Goal: Task Accomplishment & Management: Complete application form

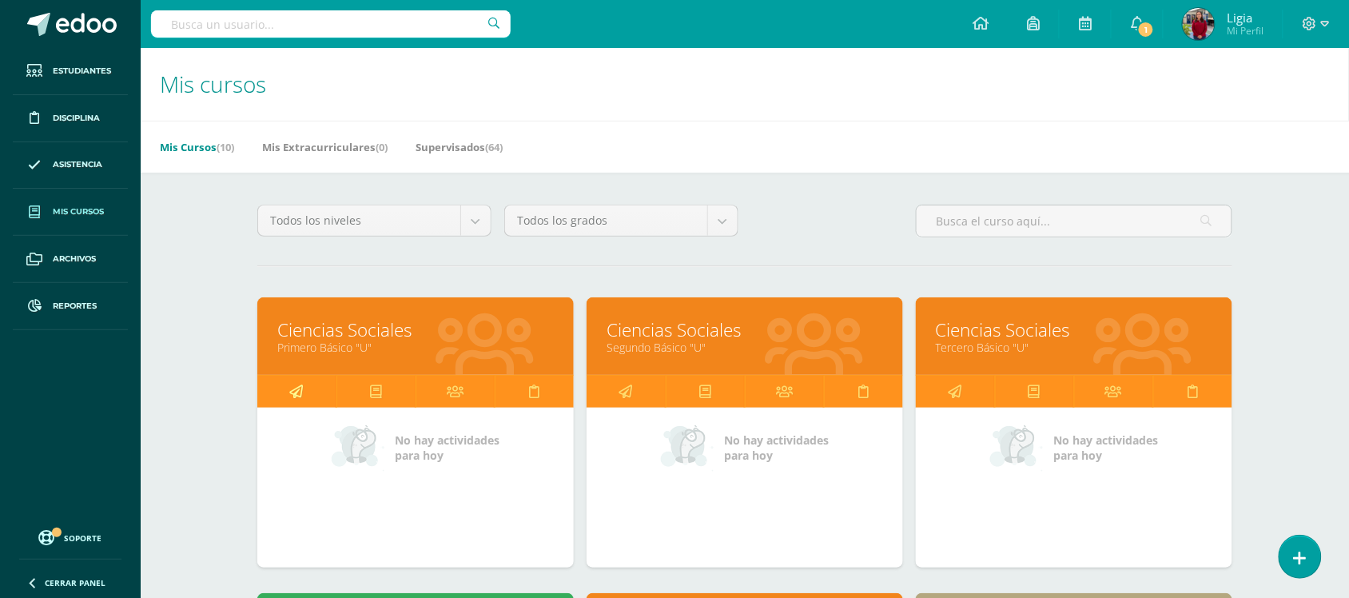
click at [297, 386] on icon at bounding box center [297, 391] width 14 height 31
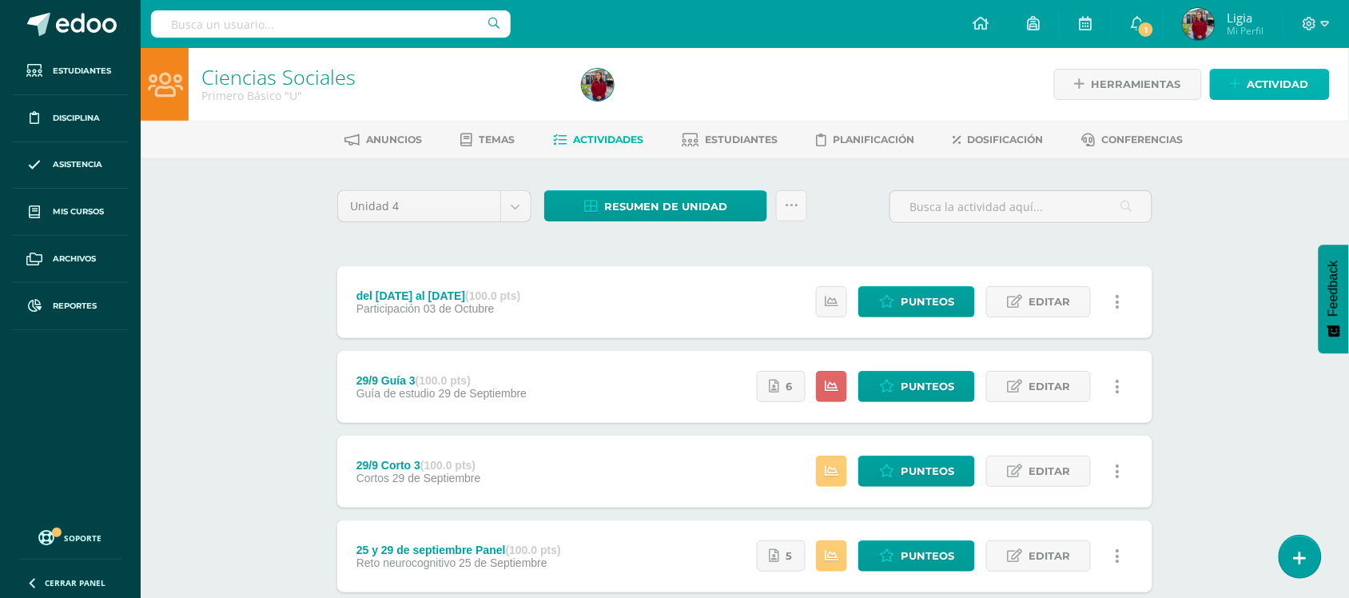
click at [1276, 94] on span "Actividad" at bounding box center [1279, 85] width 62 height 30
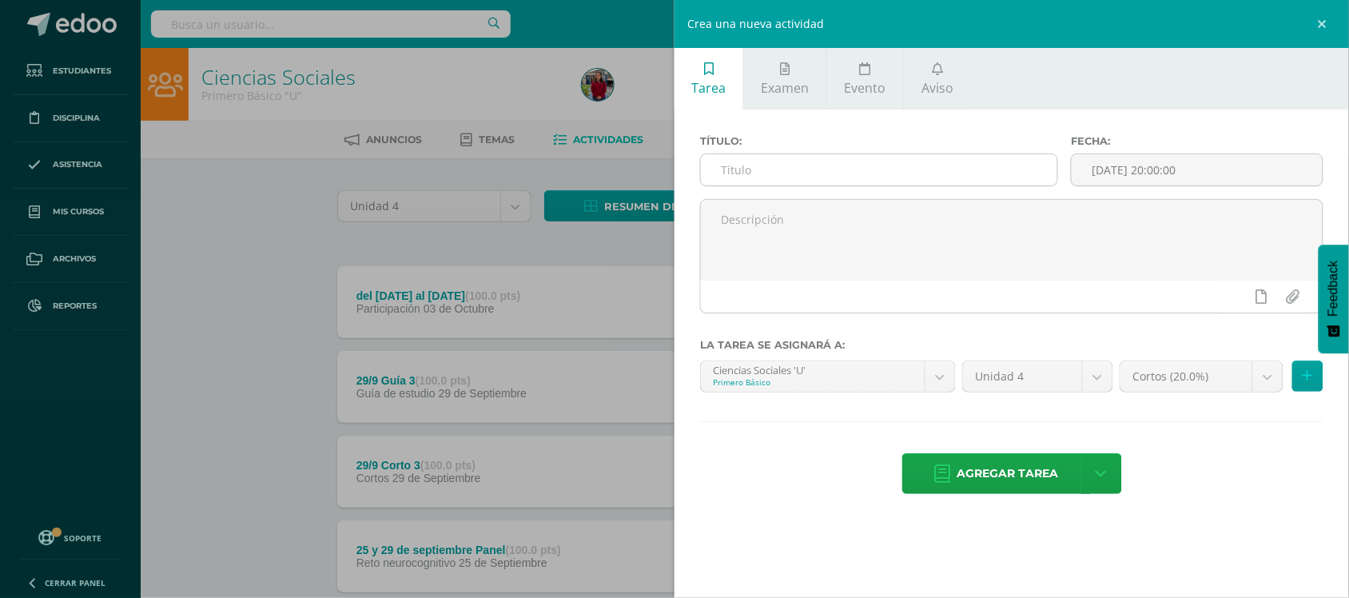
click at [821, 169] on input "text" at bounding box center [879, 169] width 357 height 31
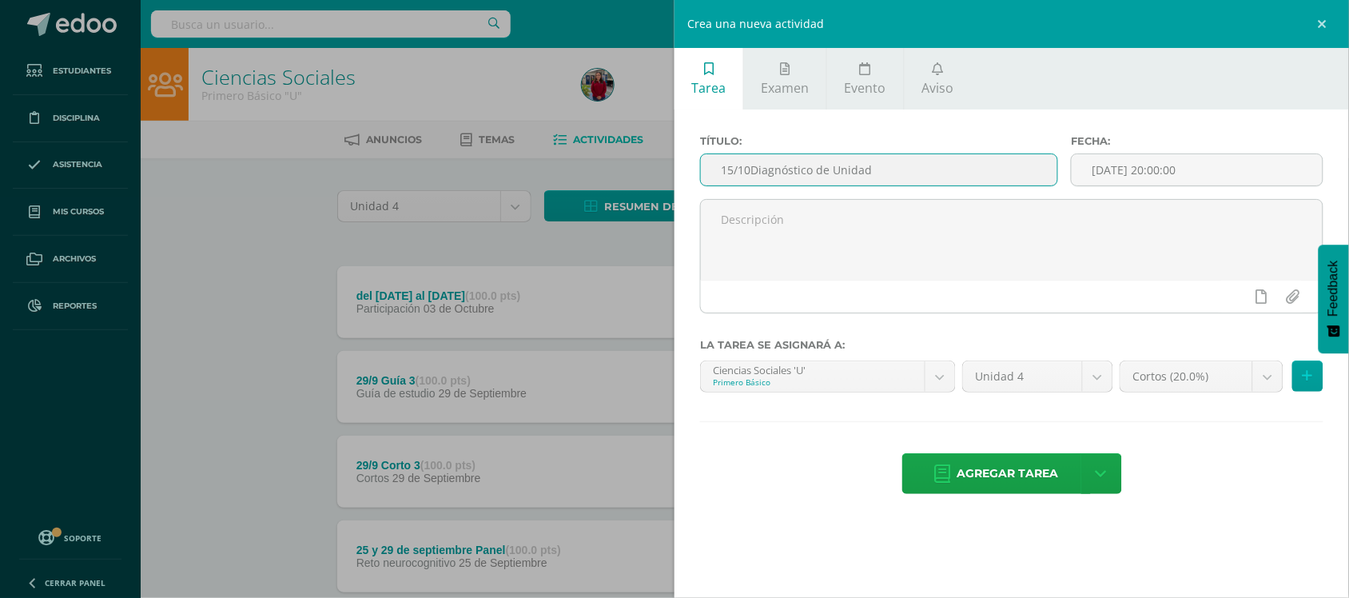
drag, startPoint x: 872, startPoint y: 172, endPoint x: 753, endPoint y: 173, distance: 119.1
click at [753, 173] on input "15/10Diagnóstico de Unidad" at bounding box center [879, 169] width 357 height 31
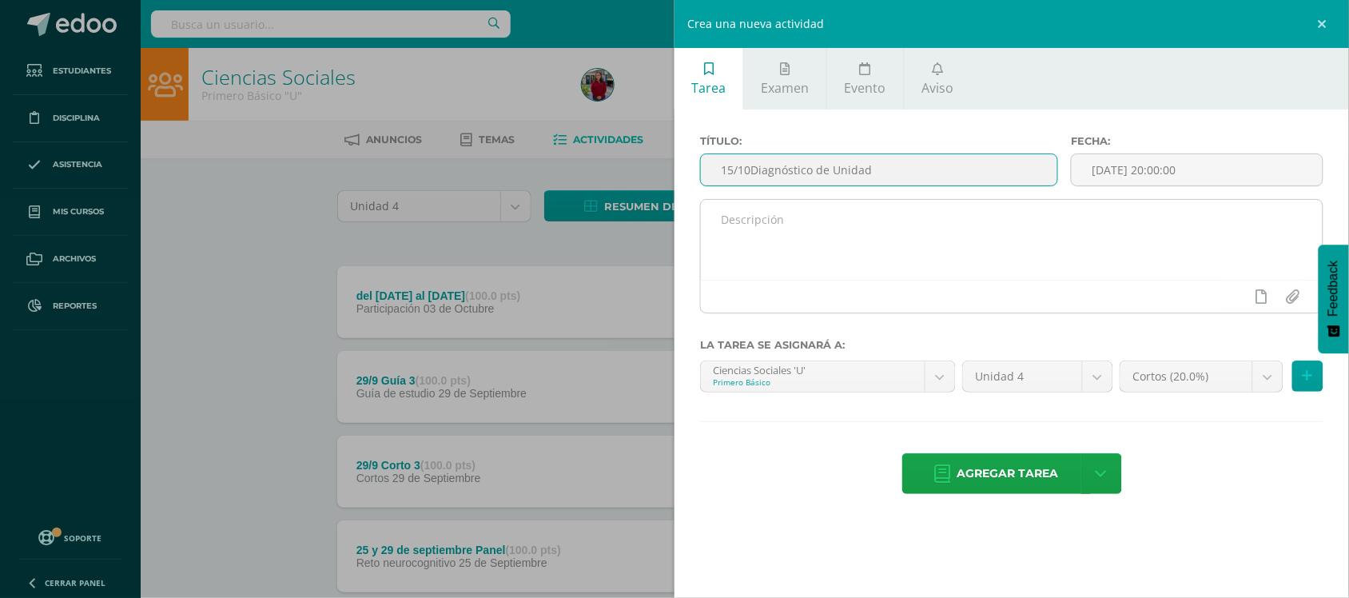
type input "15/10Diagnóstico de Unidad"
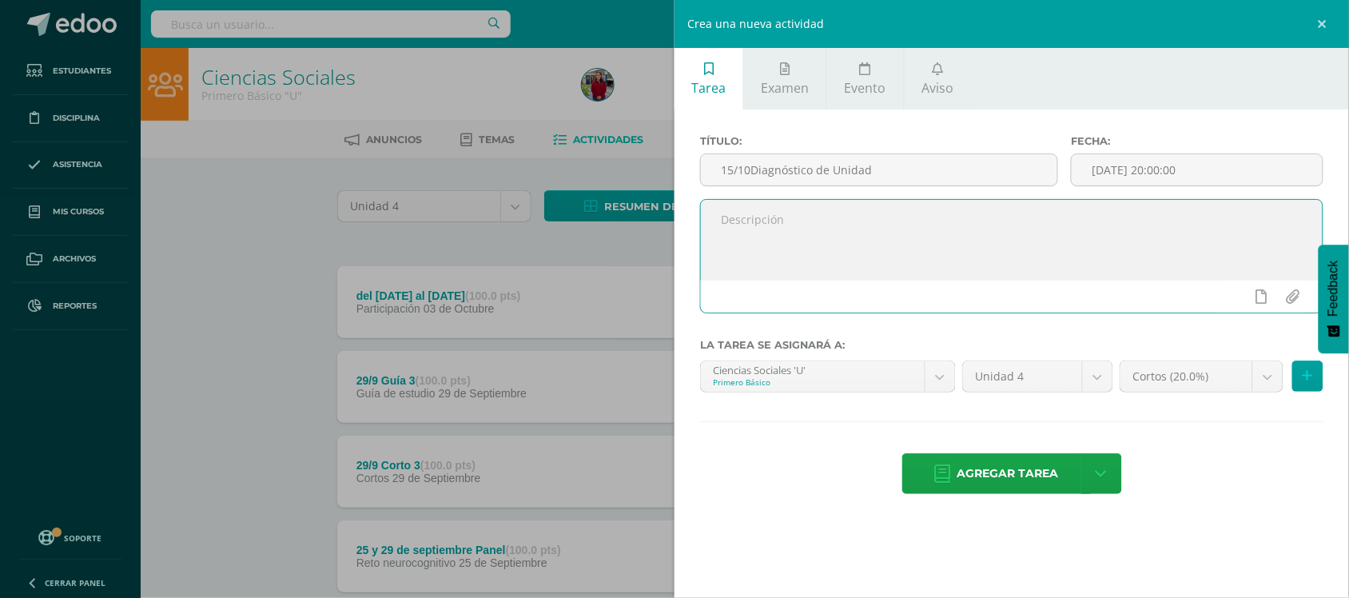
click at [777, 246] on textarea at bounding box center [1012, 240] width 622 height 80
paste textarea "Diagnóstico de Unidad"
type textarea "Diagnóstico de Unidad"
click at [754, 174] on input "15/10Diagnóstico de Unidad" at bounding box center [879, 169] width 357 height 31
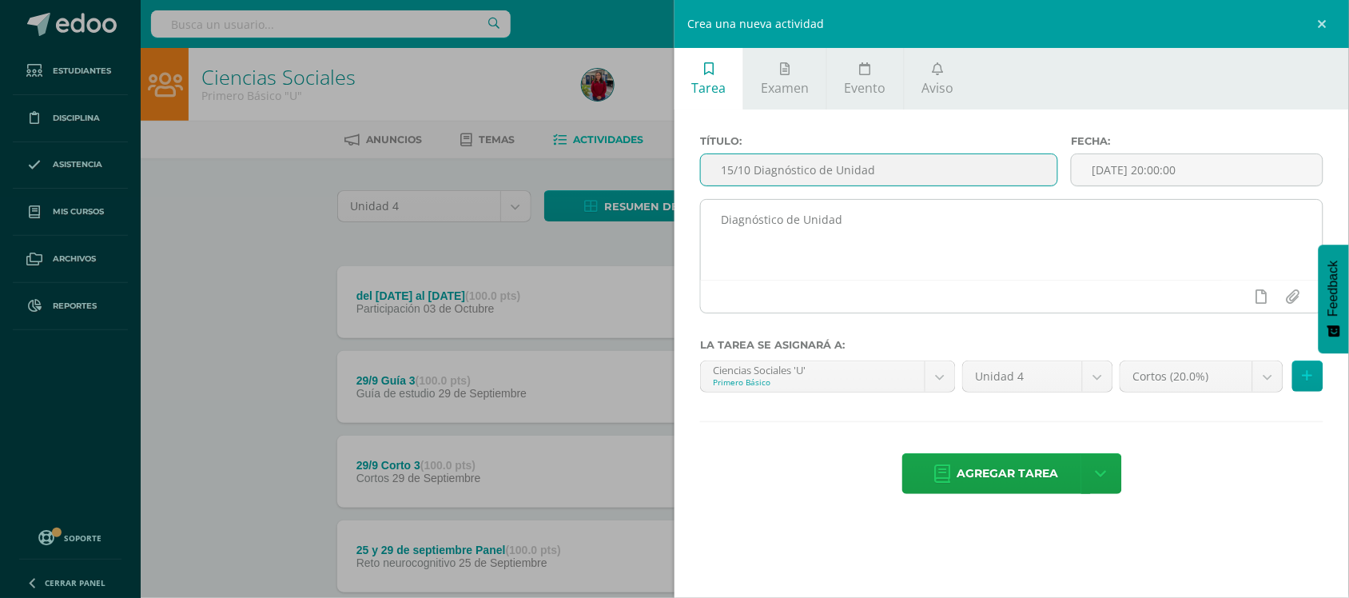
type input "15/10 Diagnóstico de Unidad"
click at [873, 224] on textarea "Diagnóstico de Unidad" at bounding box center [1012, 240] width 622 height 80
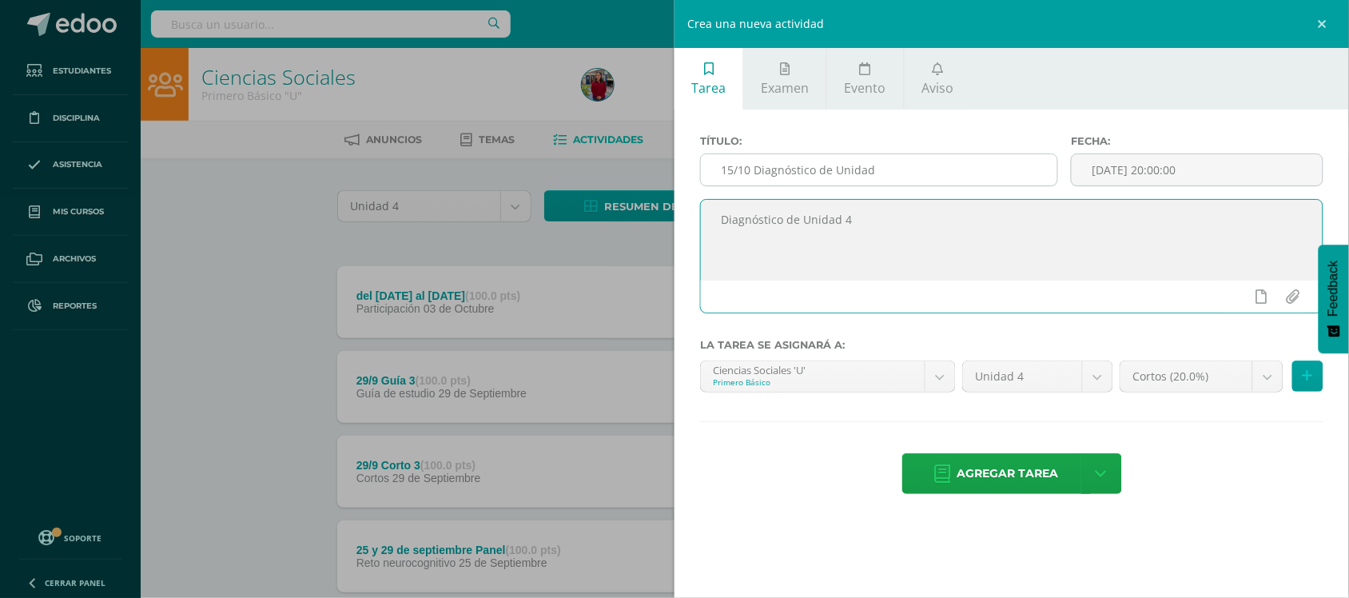
type textarea "Diagnóstico de Unidad 4"
click at [985, 177] on input "15/10 Diagnóstico de Unidad" at bounding box center [879, 169] width 357 height 31
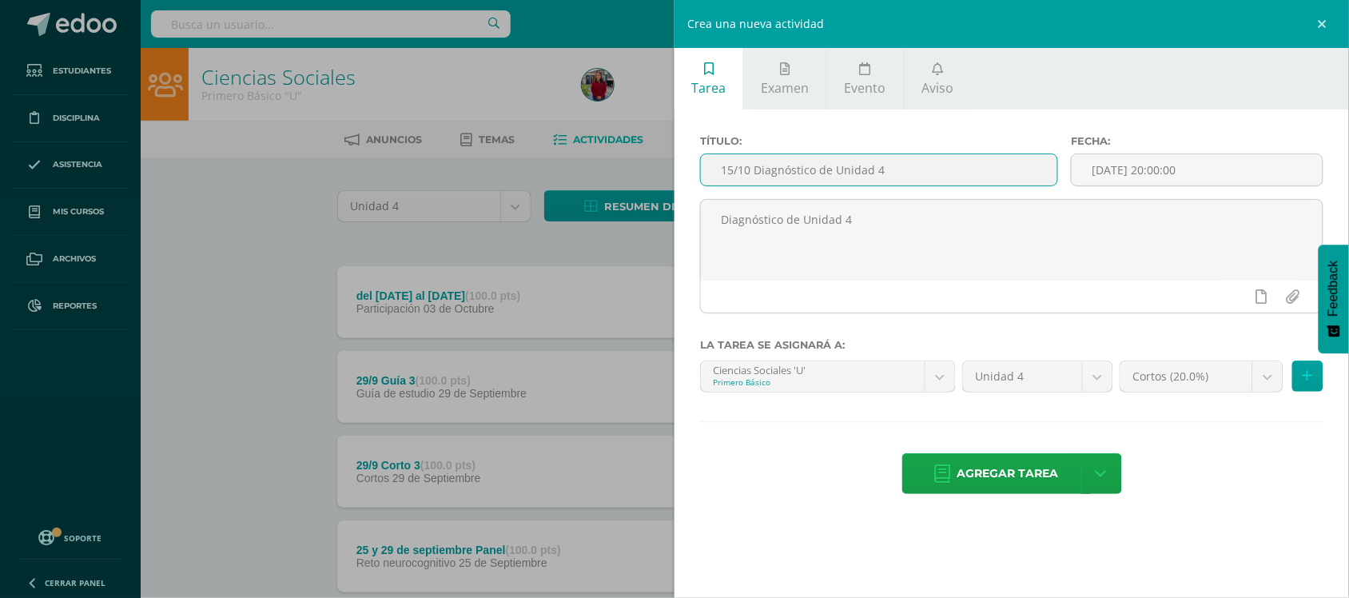
type input "15/10 Diagnóstico de Unidad 4"
click at [1181, 194] on div "Fecha: 2025-10-15 20:00:00" at bounding box center [1197, 167] width 265 height 64
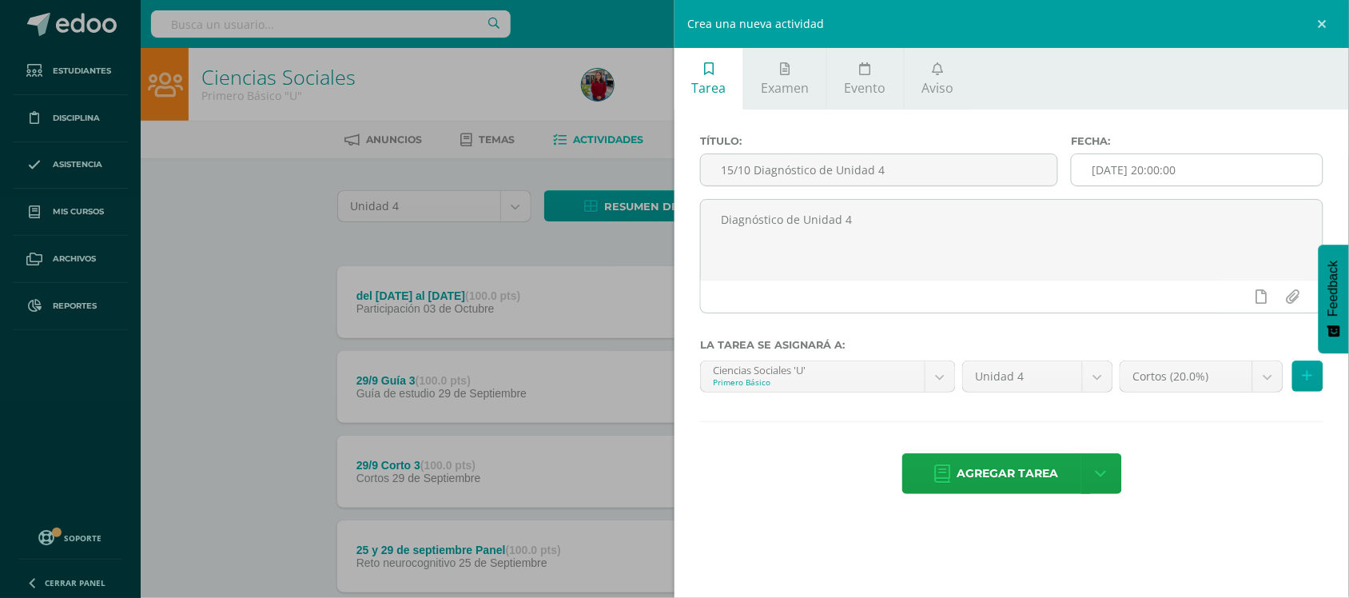
click at [1182, 177] on input "[DATE] 20:00:00" at bounding box center [1197, 169] width 251 height 31
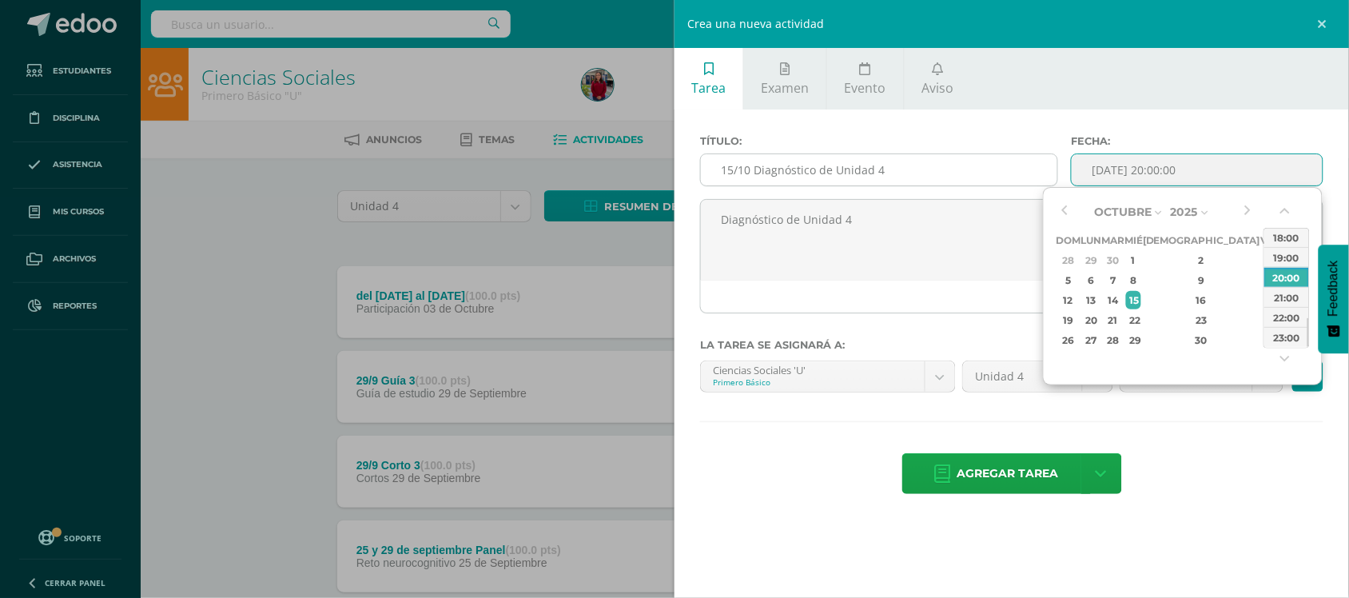
type input "2025-10-15 20:00"
click at [732, 172] on input "15/10 Diagnóstico de Unidad 4" at bounding box center [879, 169] width 357 height 31
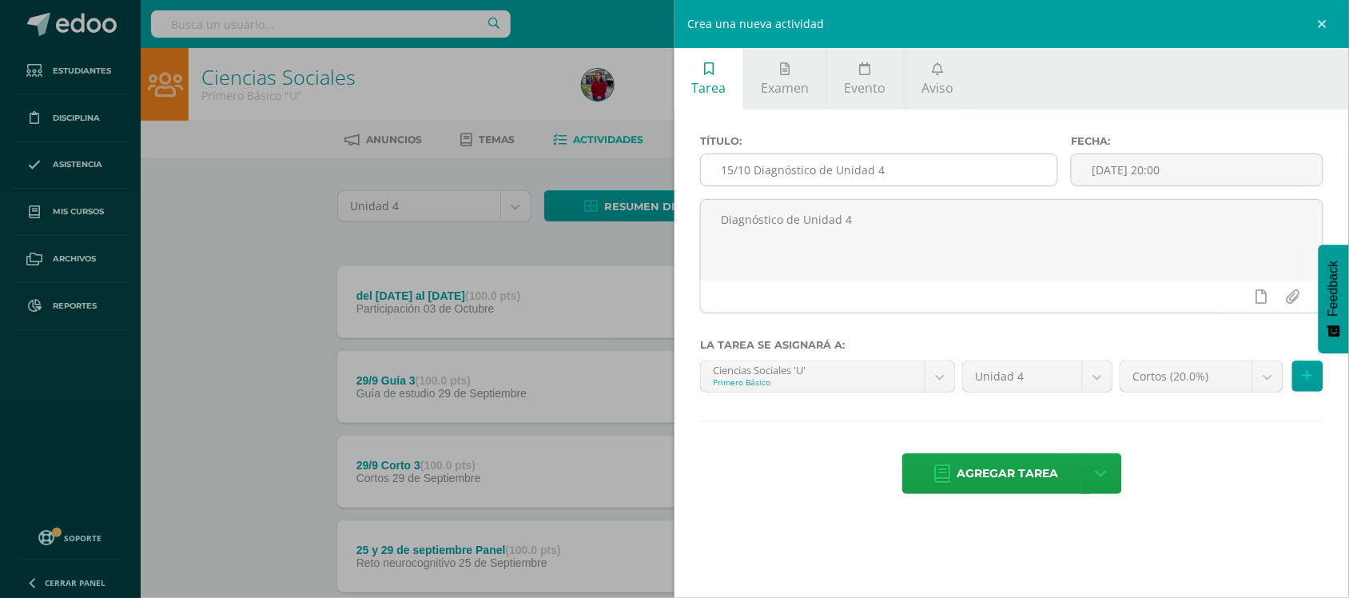
click at [729, 177] on input "15/10 Diagnóstico de Unidad 4" at bounding box center [879, 169] width 357 height 31
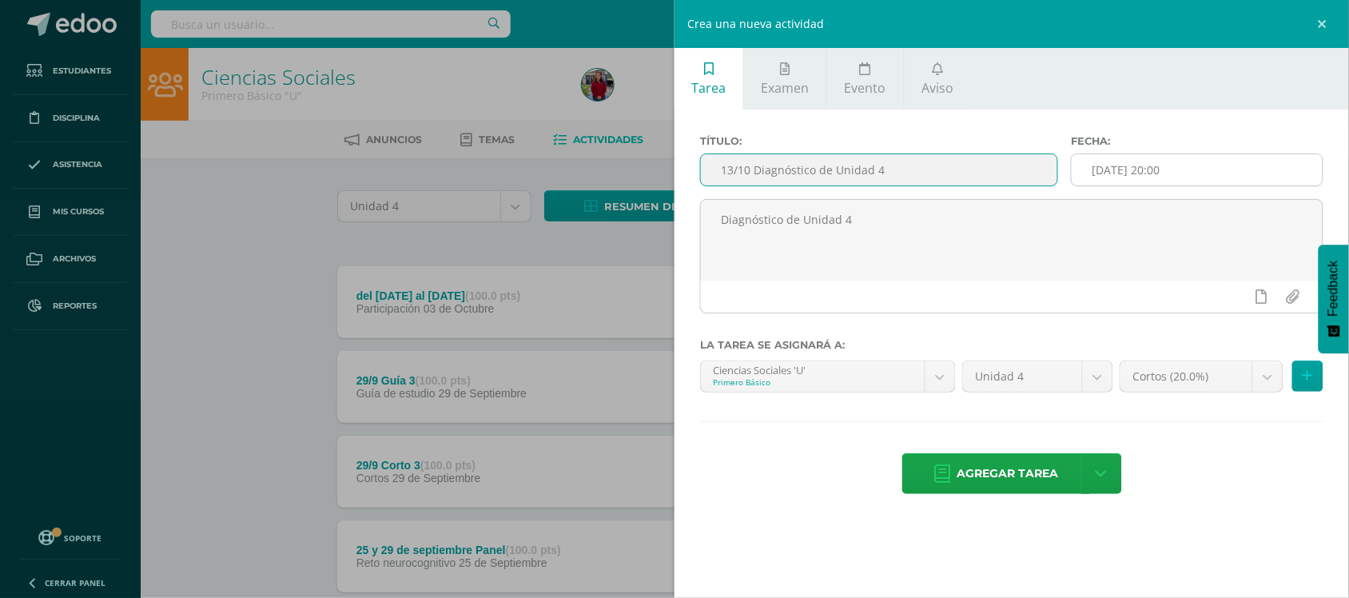
type input "13/10 Diagnóstico de Unidad 4"
click at [1141, 168] on input "2025-10-15 20:00" at bounding box center [1197, 169] width 251 height 31
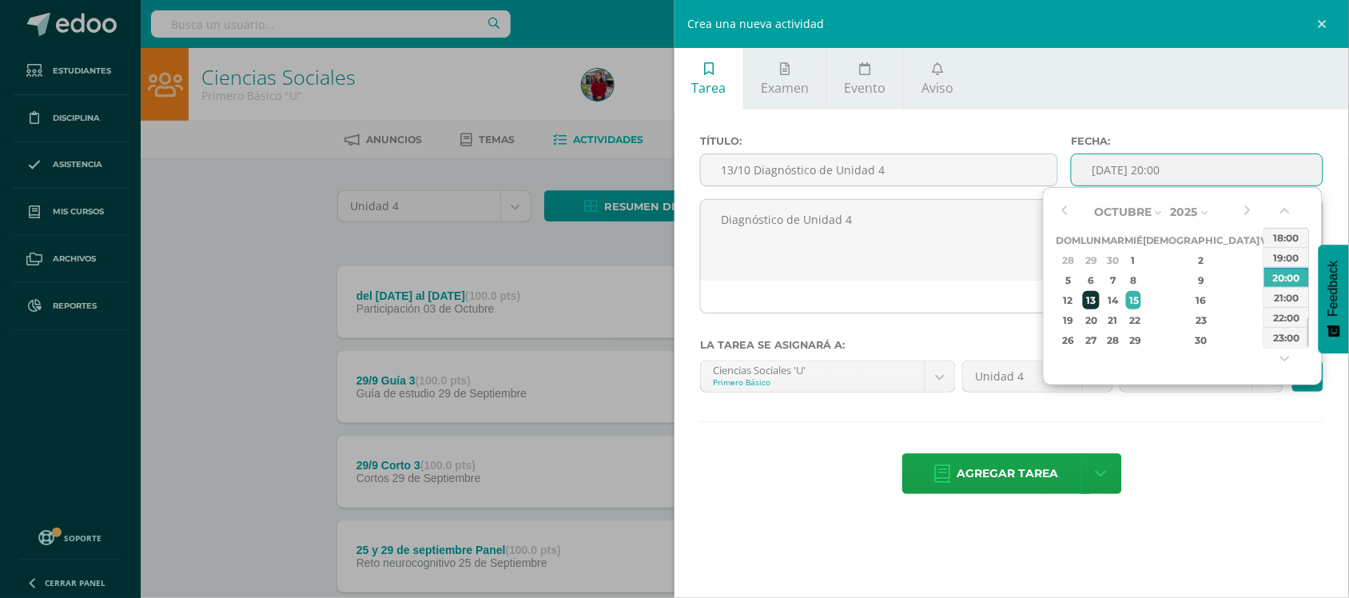
click at [1102, 290] on td "13" at bounding box center [1091, 300] width 21 height 20
type input "2025-10-13 20:00"
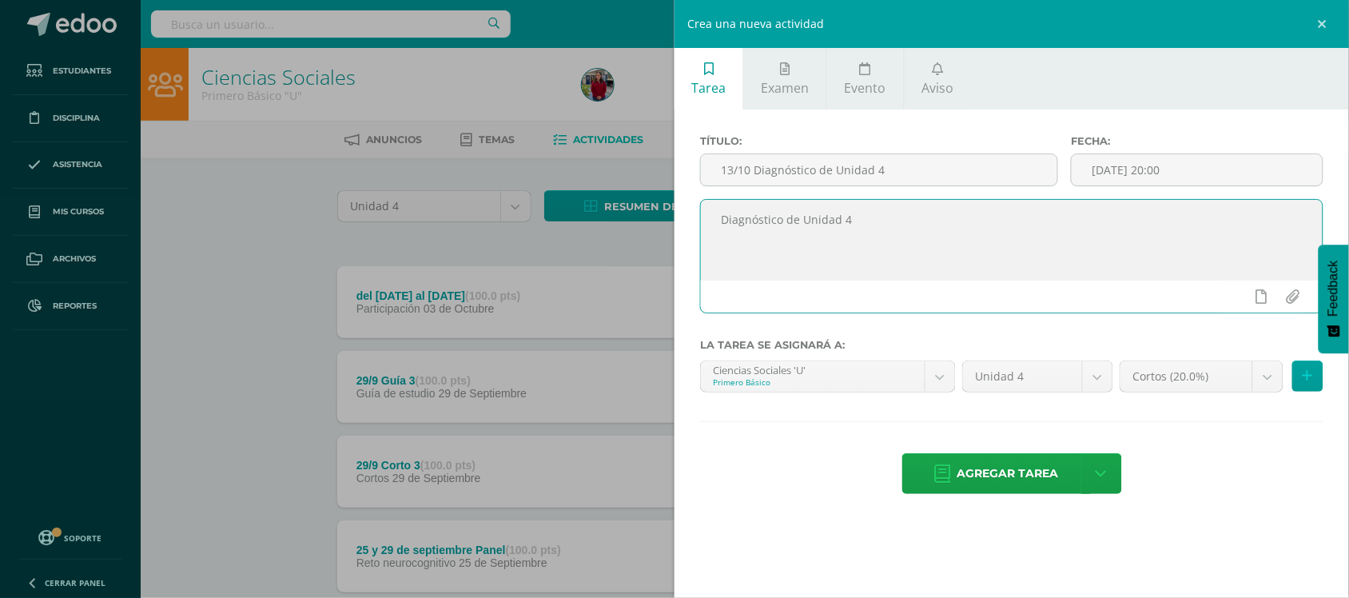
click at [967, 245] on textarea "Diagnóstico de Unidad 4" at bounding box center [1012, 240] width 622 height 80
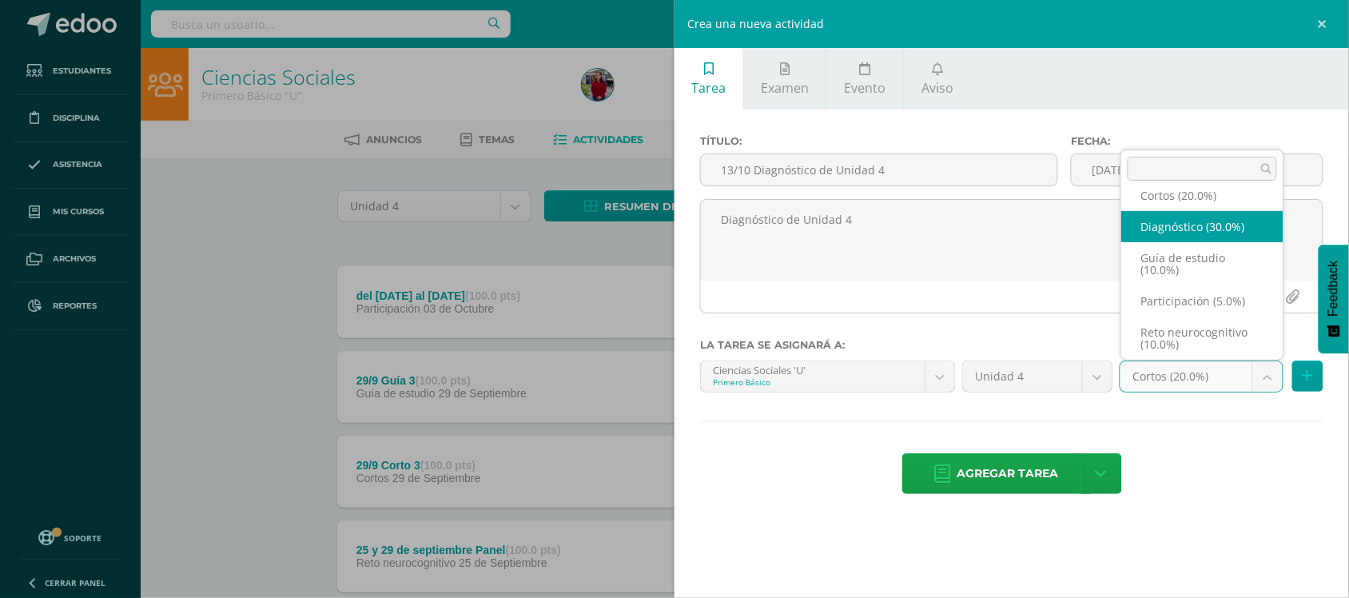
select select "202894"
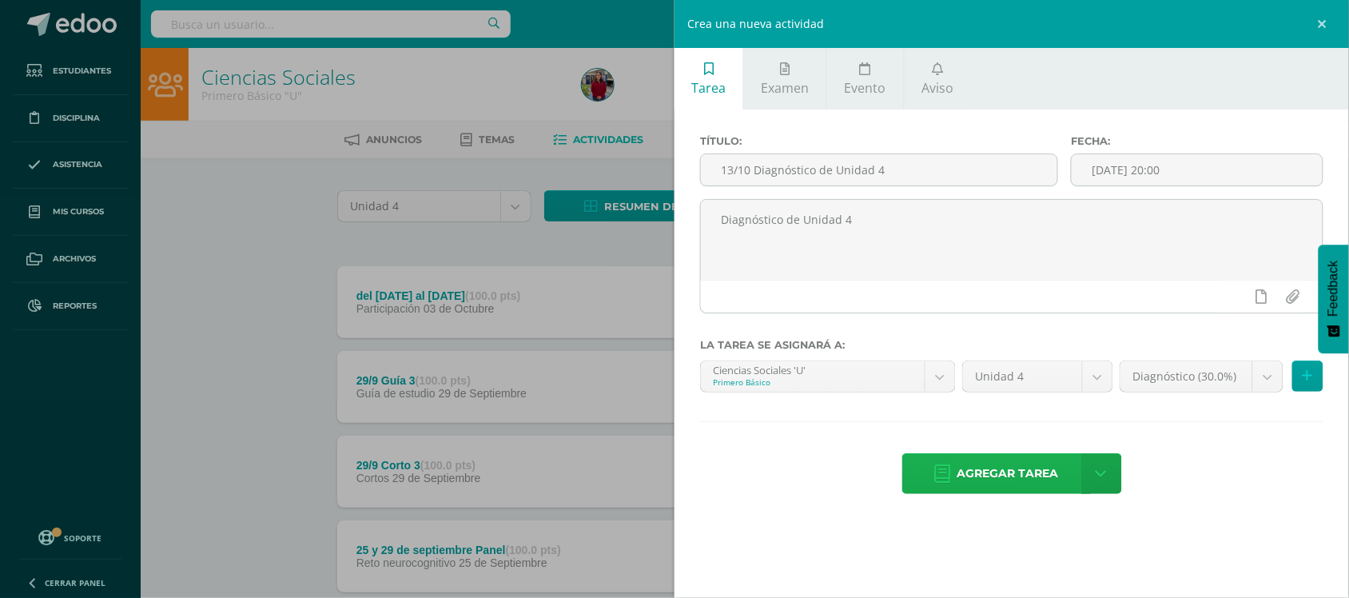
click at [980, 480] on span "Agregar tarea" at bounding box center [1009, 473] width 102 height 39
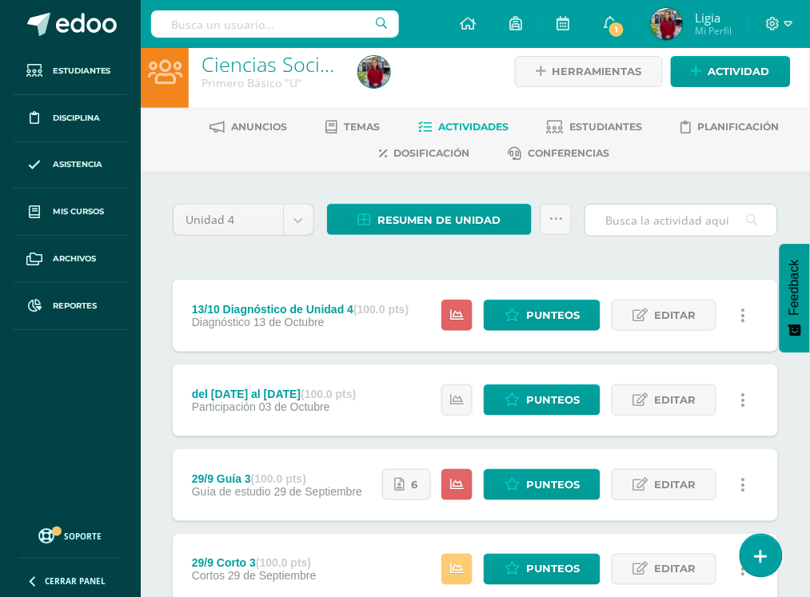
scroll to position [100, 0]
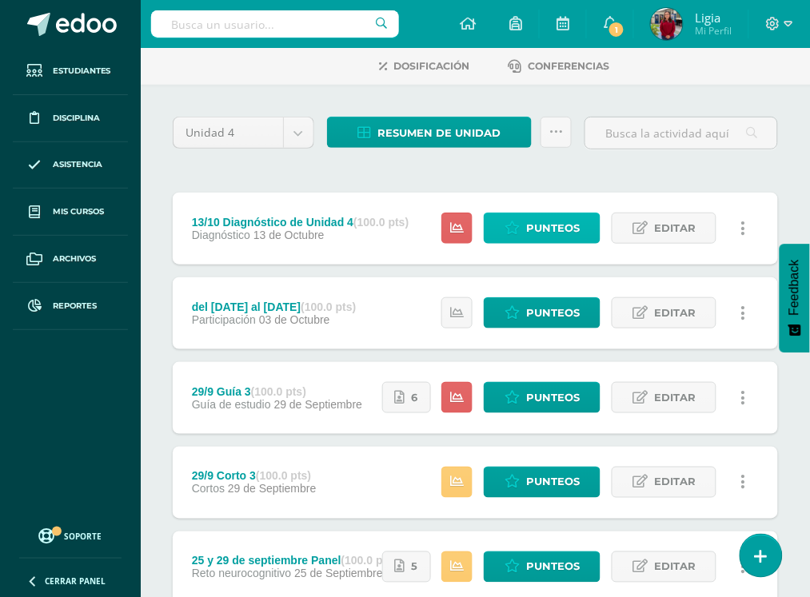
click at [552, 230] on span "Punteos" at bounding box center [553, 228] width 54 height 30
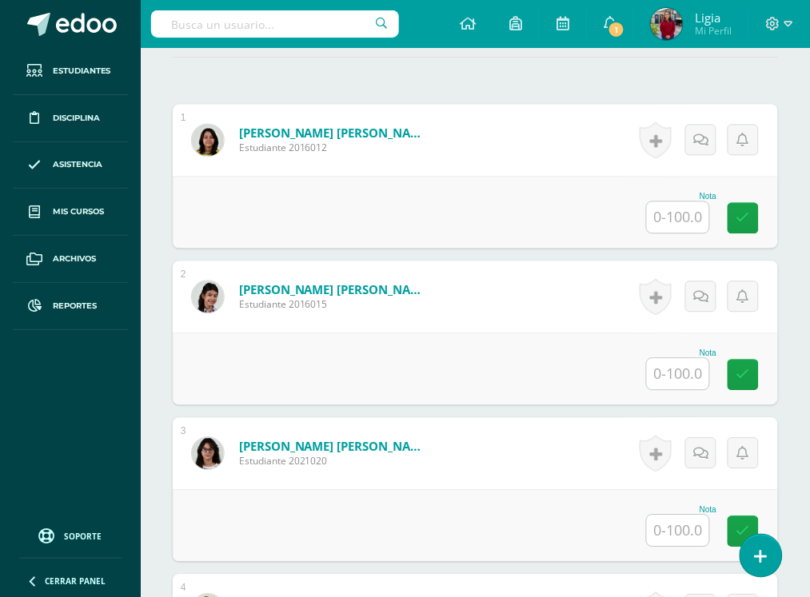
scroll to position [524, 0]
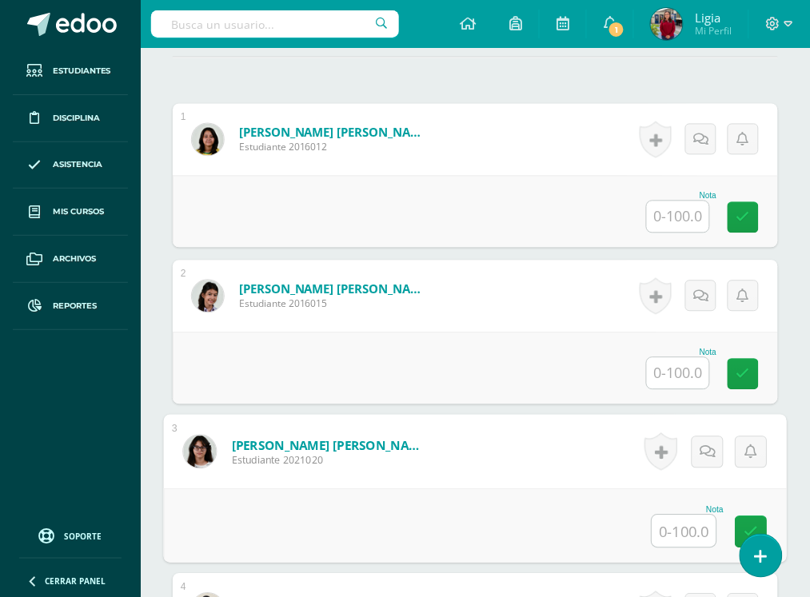
click at [676, 518] on input "text" at bounding box center [684, 532] width 64 height 32
type input "74"
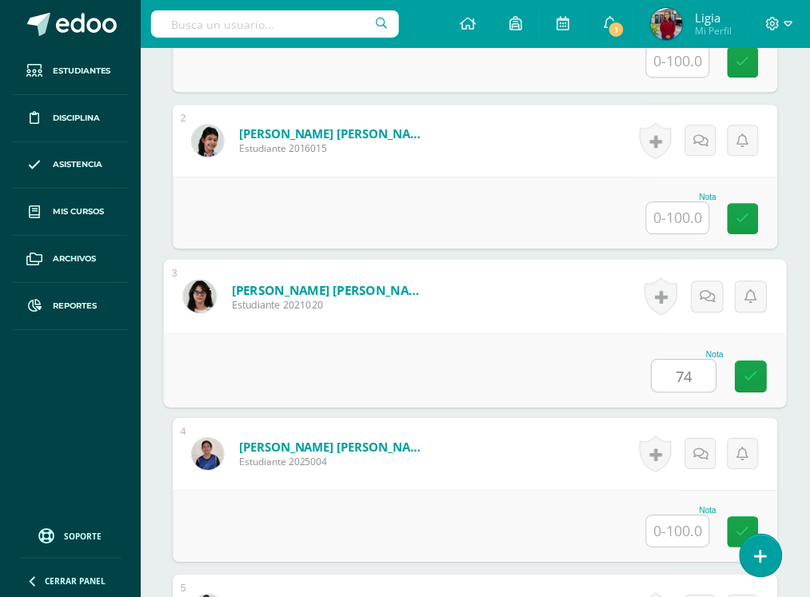
scroll to position [724, 0]
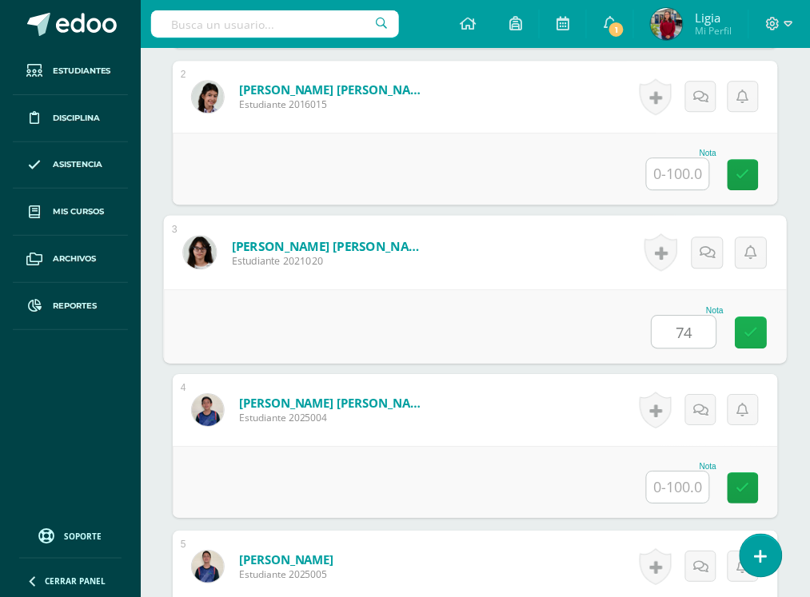
click at [754, 333] on icon at bounding box center [751, 332] width 14 height 14
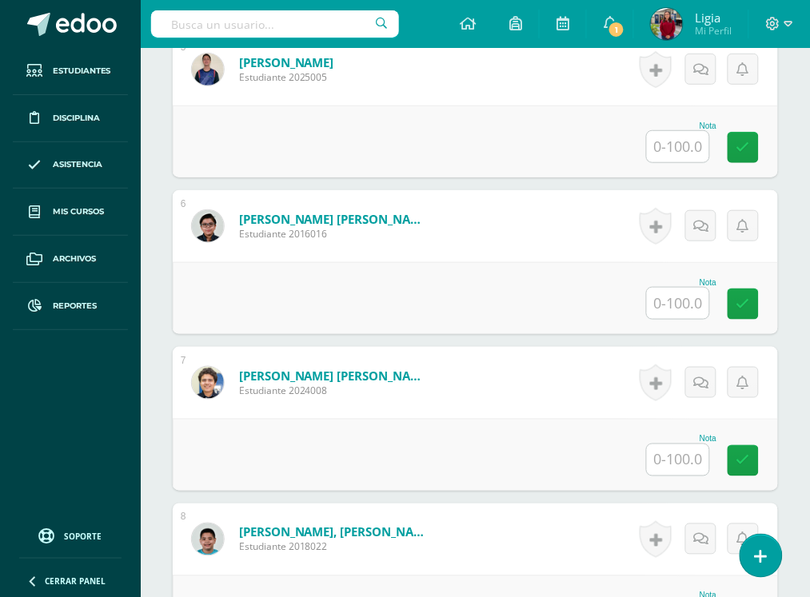
scroll to position [1224, 0]
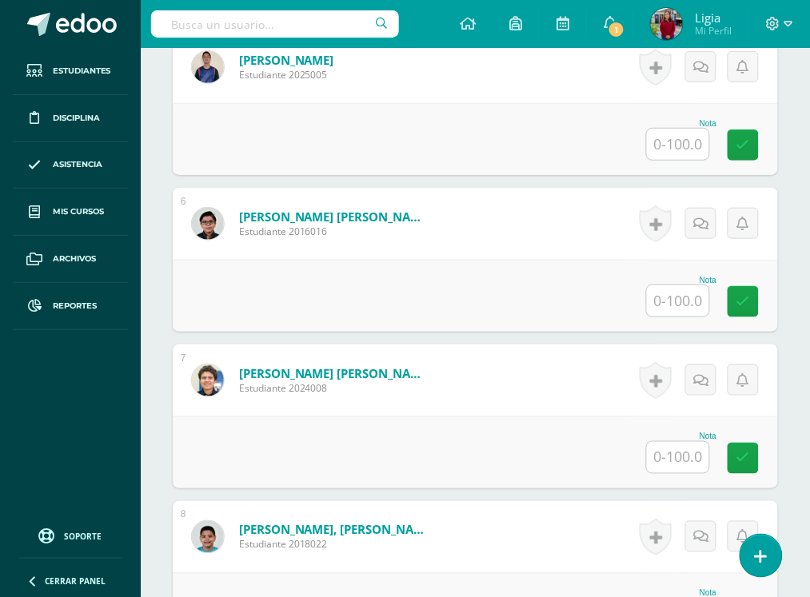
click at [677, 464] on input "text" at bounding box center [678, 457] width 62 height 31
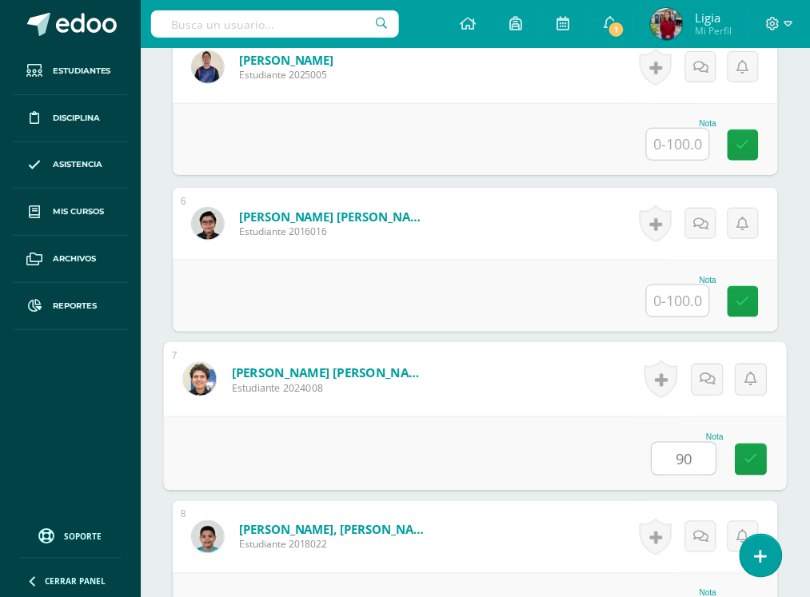
type input "90"
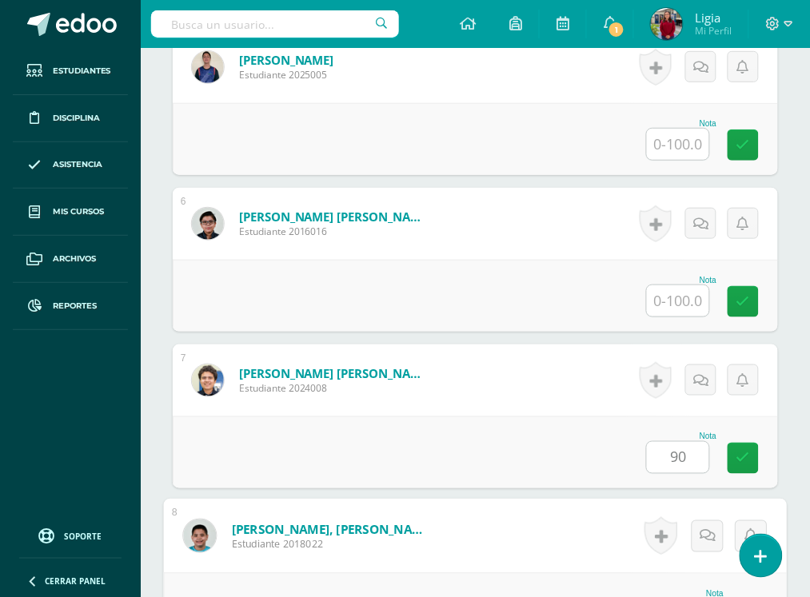
scroll to position [1540, 0]
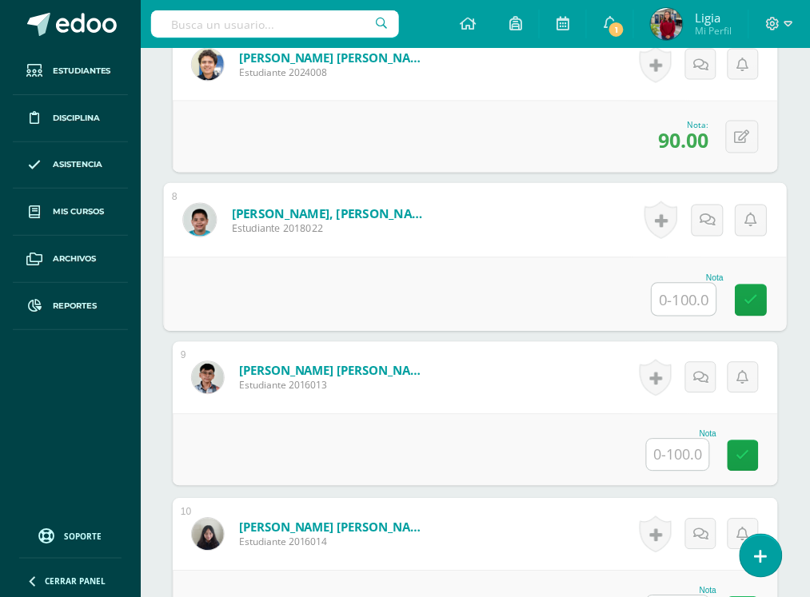
click at [684, 464] on input "text" at bounding box center [678, 455] width 62 height 31
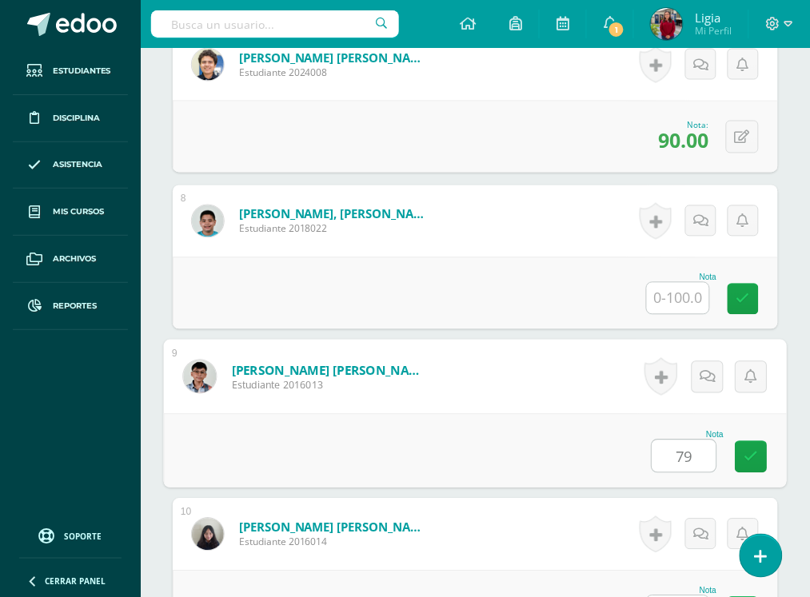
type input "79"
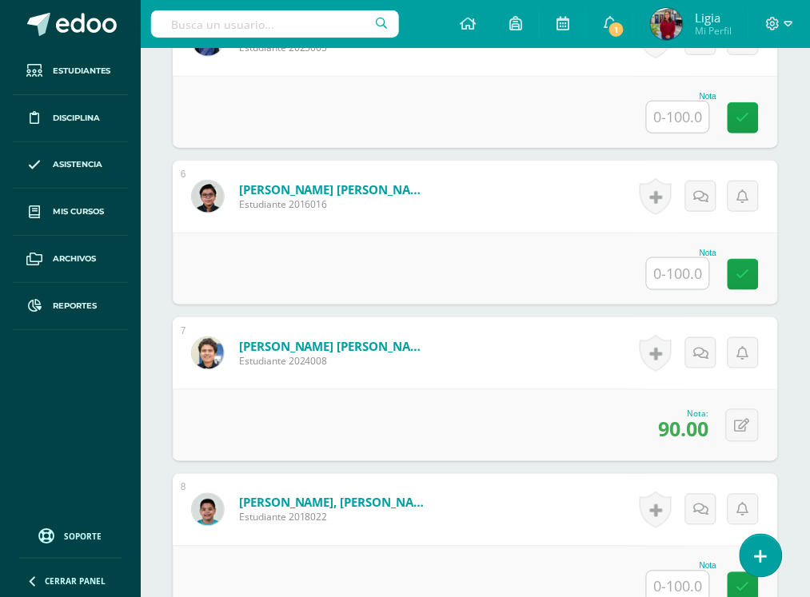
scroll to position [1170, 0]
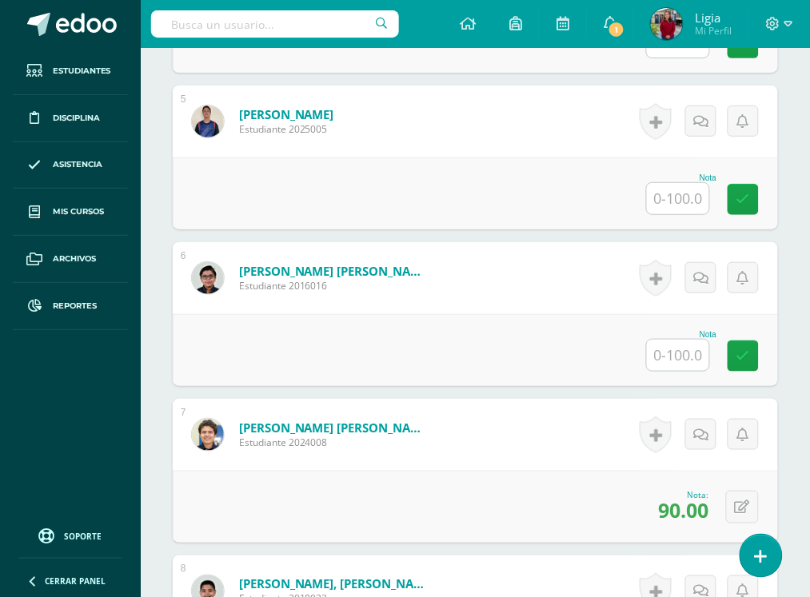
click at [688, 352] on input "text" at bounding box center [678, 355] width 62 height 31
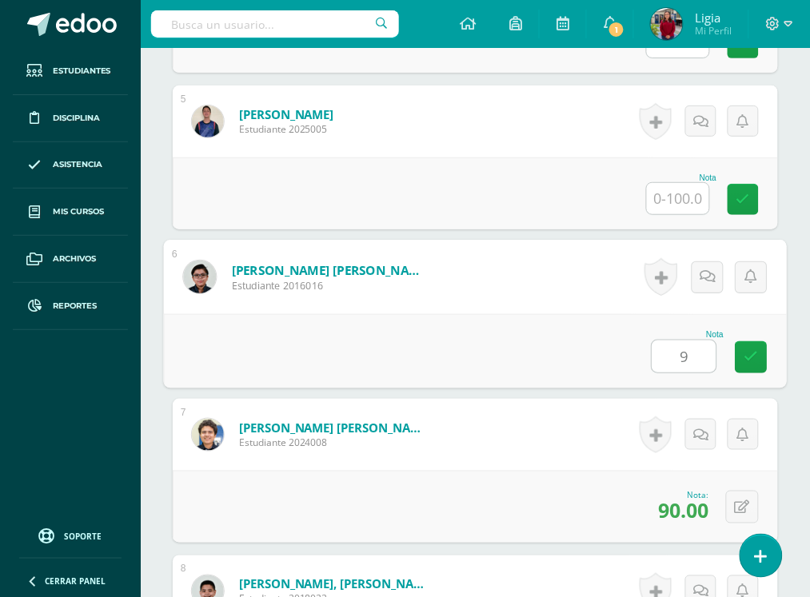
type input "90"
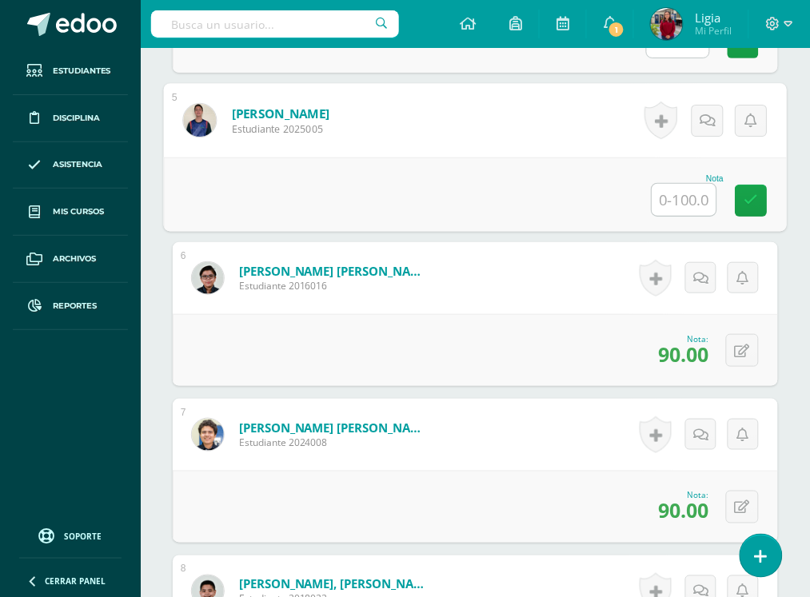
click at [688, 198] on input "text" at bounding box center [684, 200] width 64 height 32
type input "71"
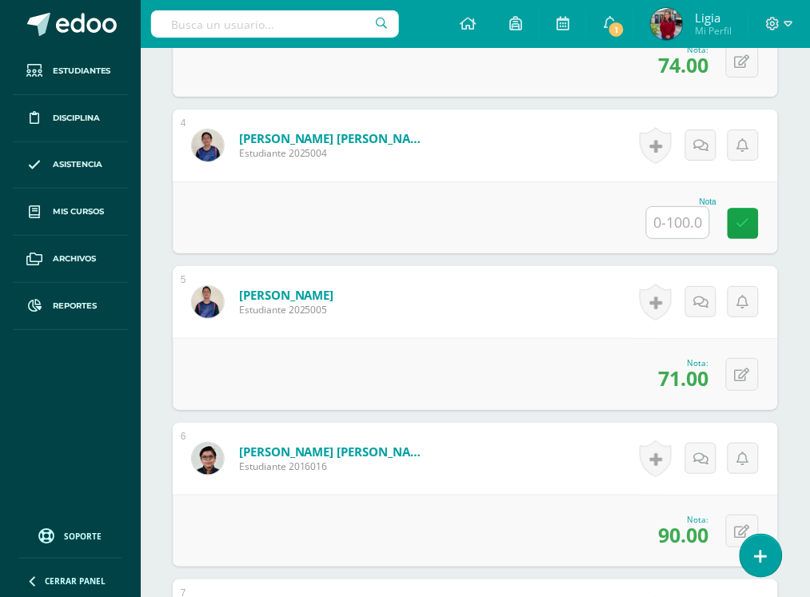
scroll to position [670, 0]
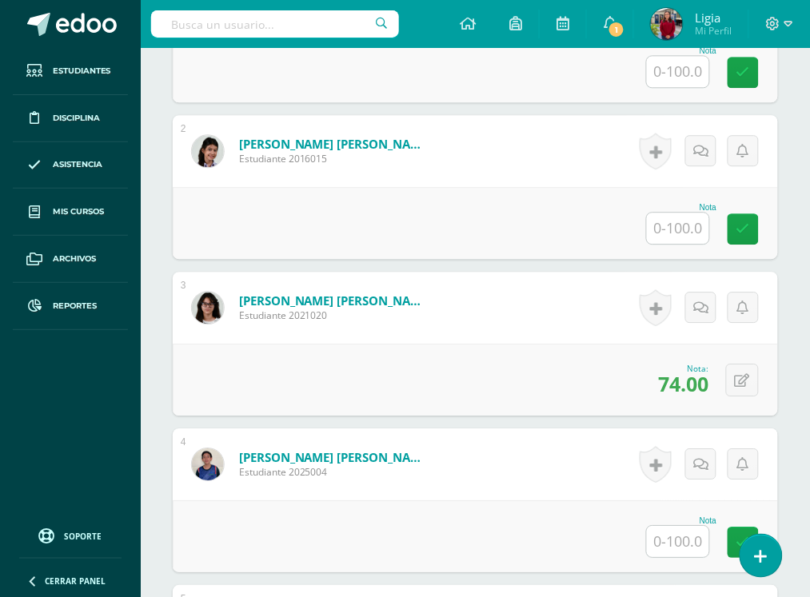
click at [686, 229] on input "text" at bounding box center [678, 228] width 62 height 31
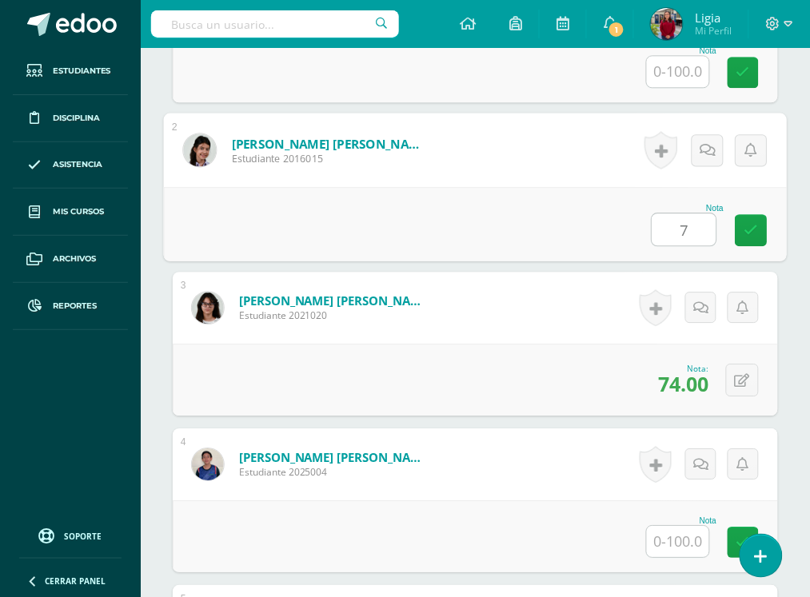
type input "72"
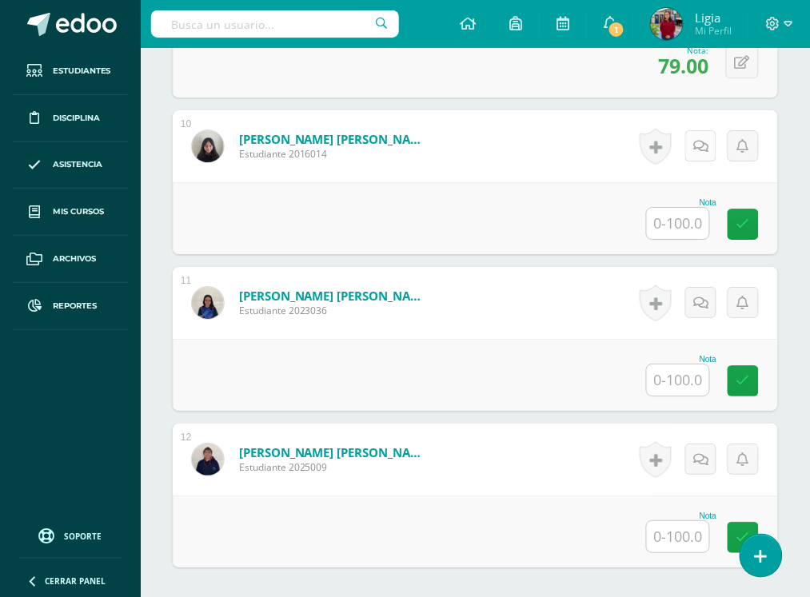
scroll to position [2080, 0]
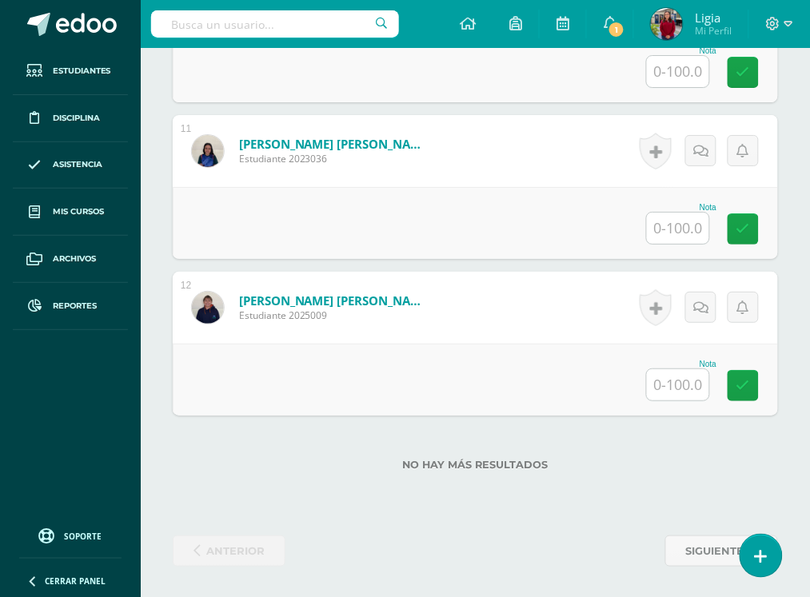
click at [688, 388] on input "text" at bounding box center [678, 384] width 62 height 31
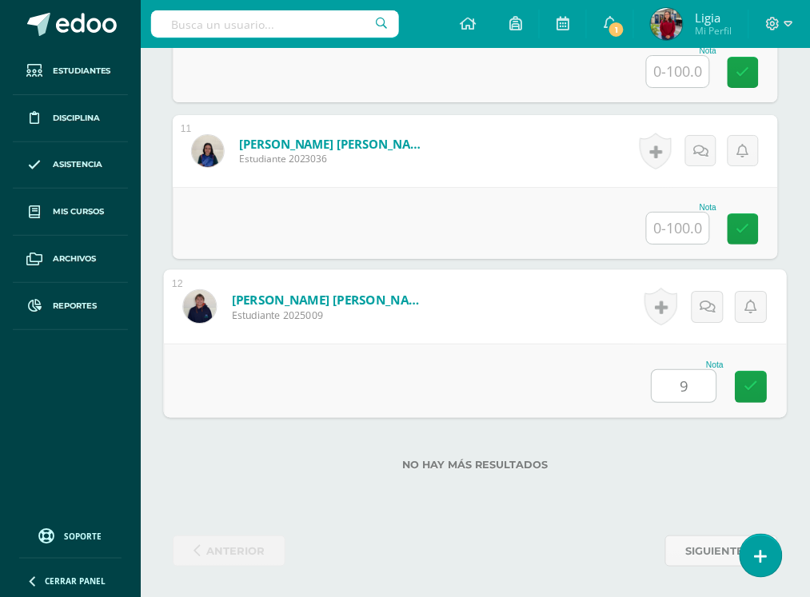
type input "98"
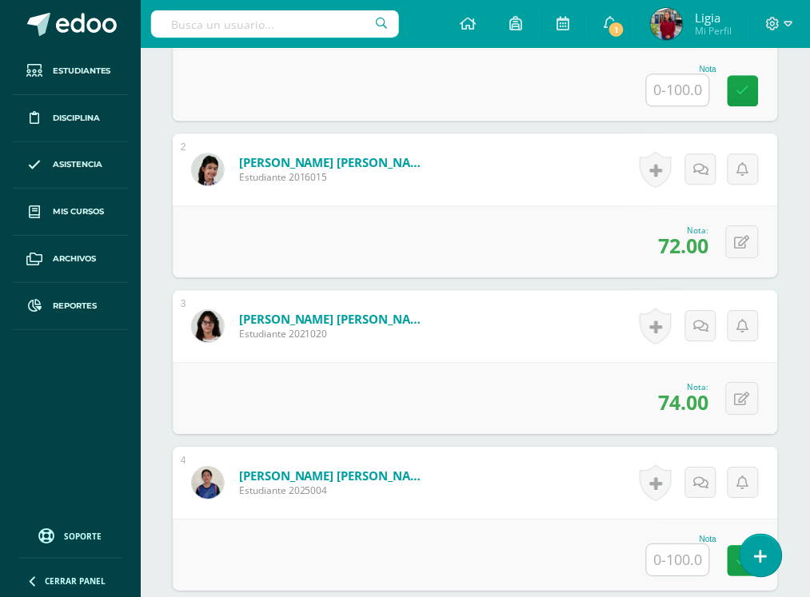
scroll to position [481, 0]
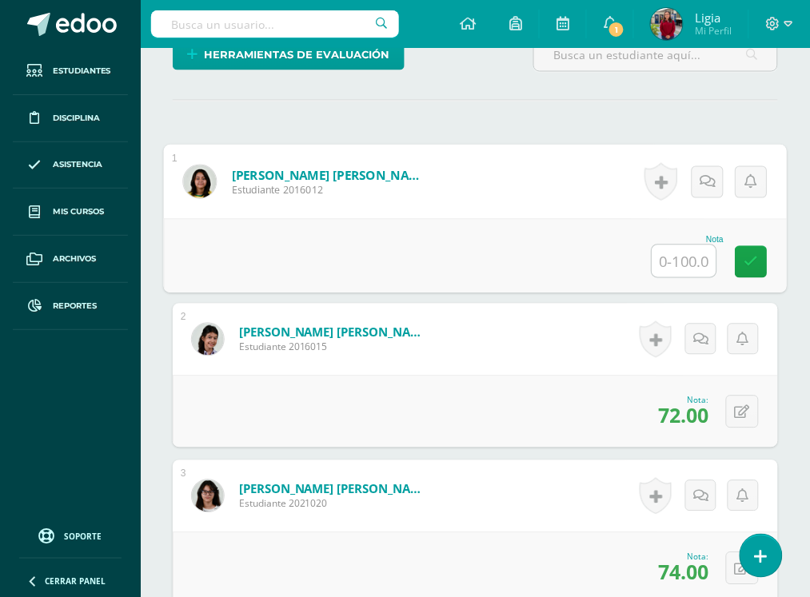
click at [680, 254] on input "text" at bounding box center [684, 261] width 64 height 32
type input "95"
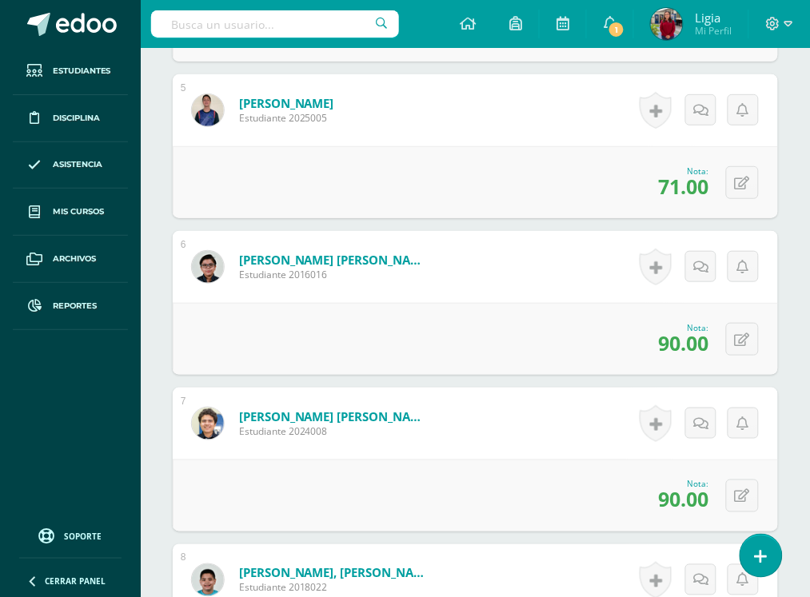
scroll to position [1381, 0]
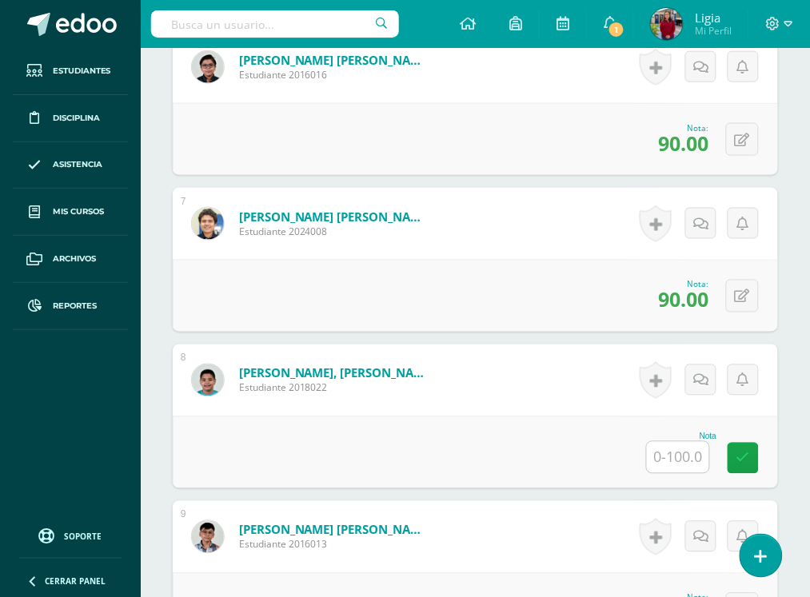
click at [693, 456] on input "text" at bounding box center [678, 457] width 62 height 31
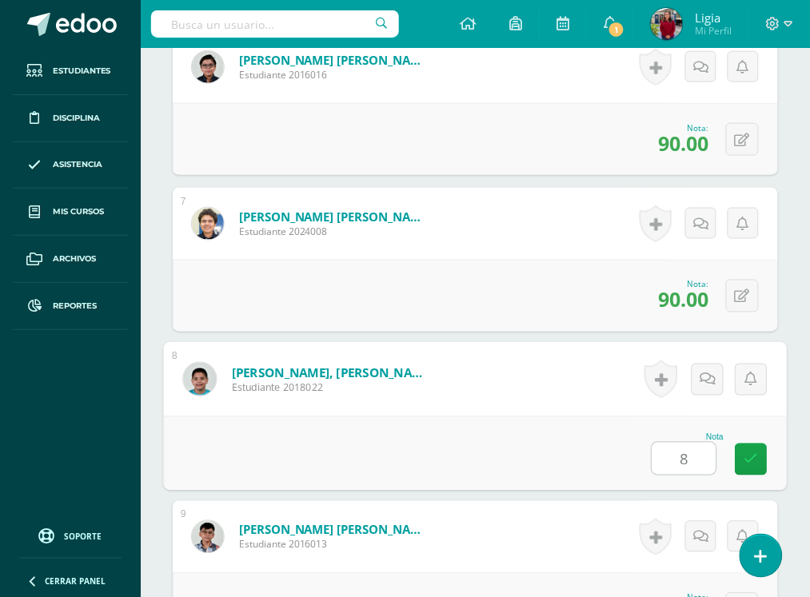
type input "82"
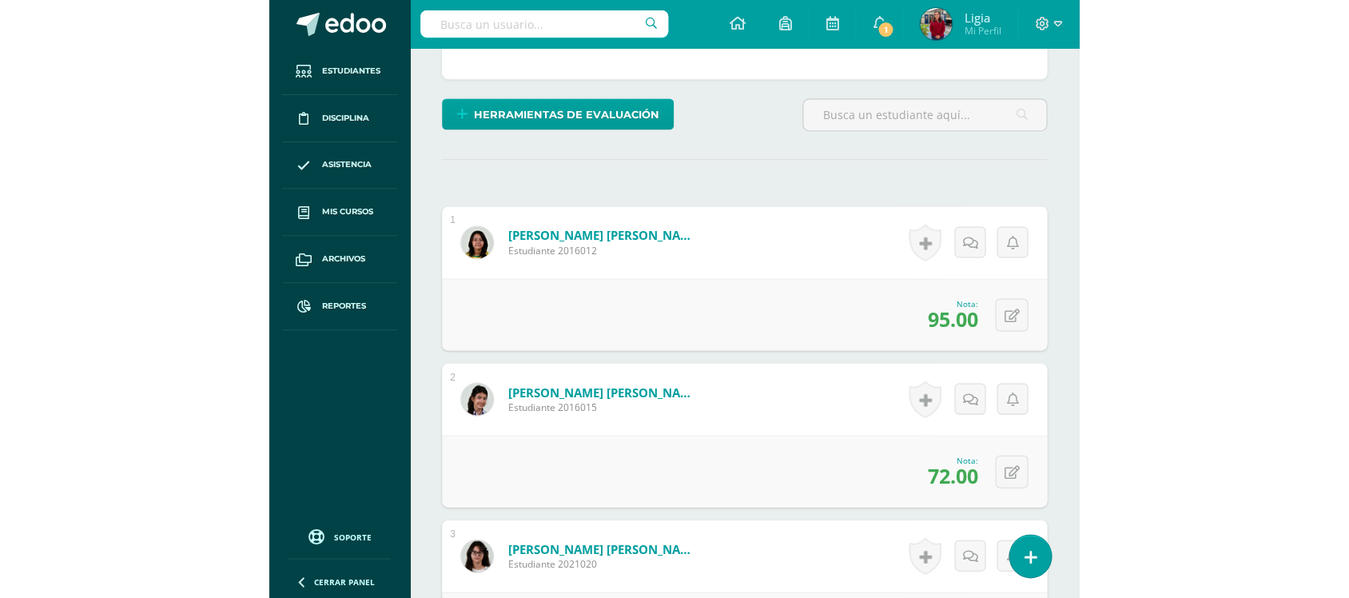
scroll to position [181, 0]
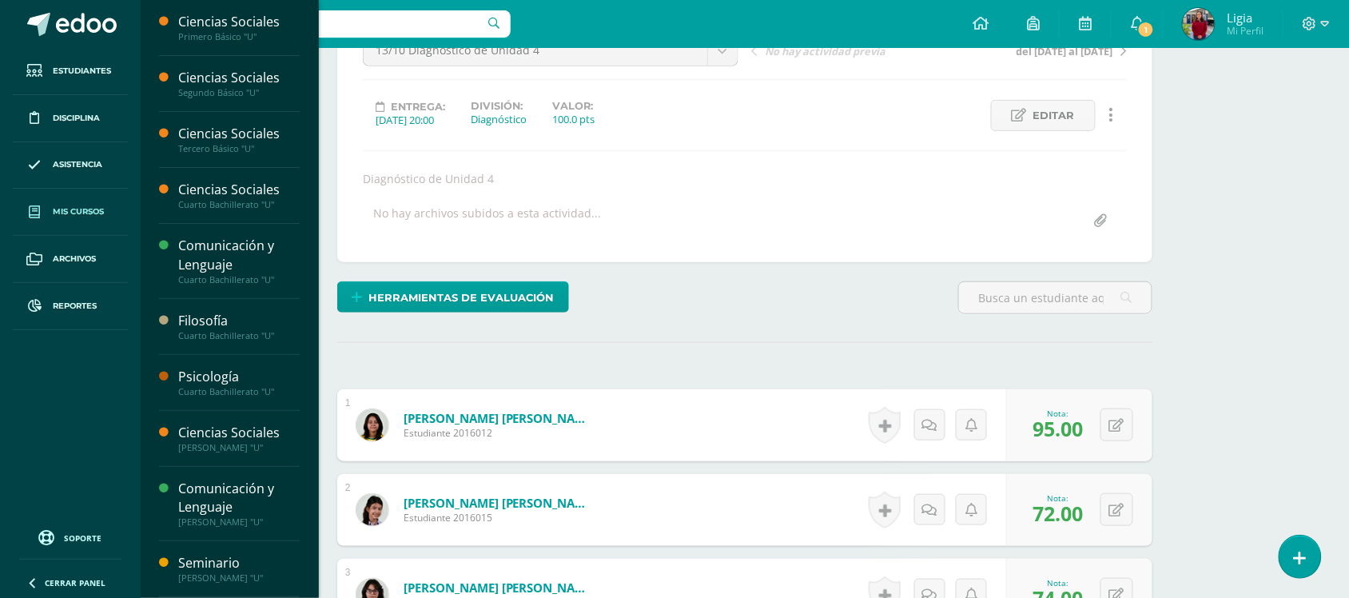
click at [78, 200] on link "Mis cursos" at bounding box center [70, 212] width 115 height 47
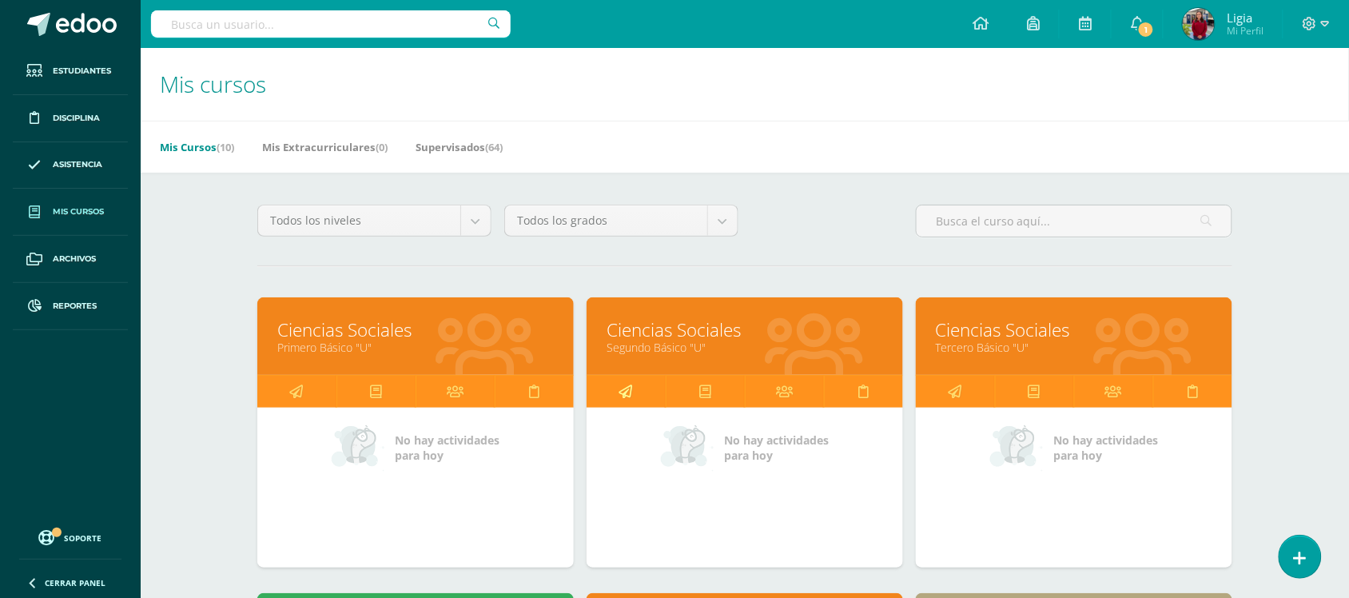
click at [656, 382] on link at bounding box center [626, 392] width 79 height 32
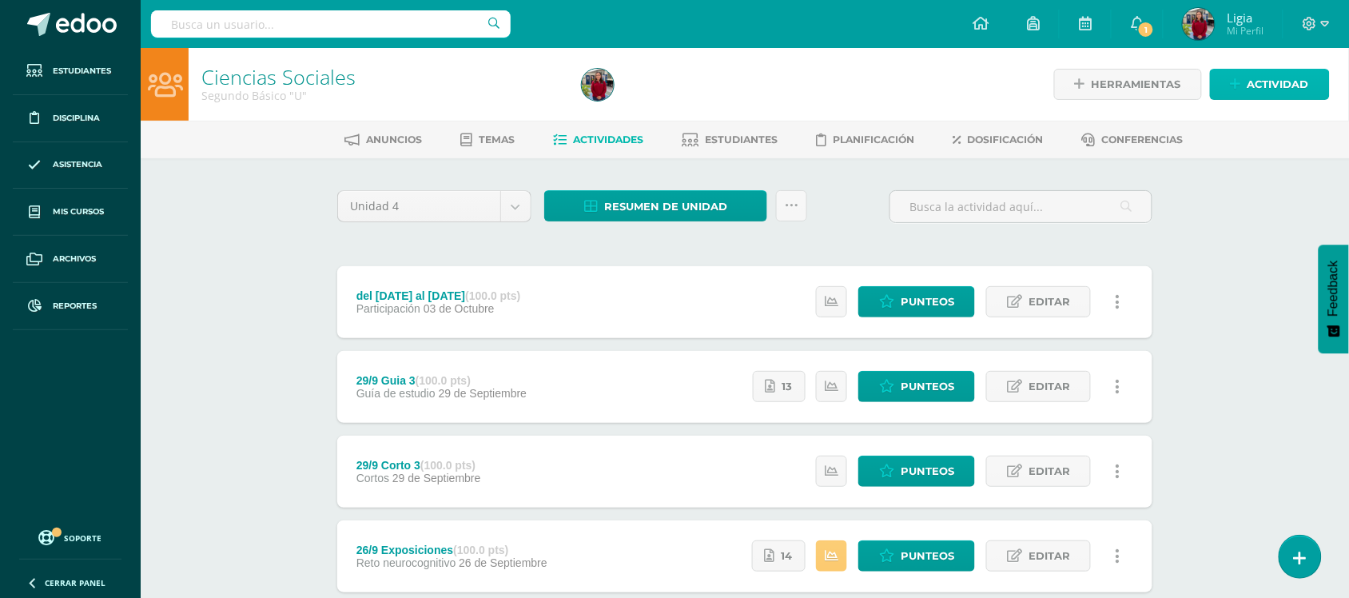
click at [1267, 80] on span "Actividad" at bounding box center [1279, 85] width 62 height 30
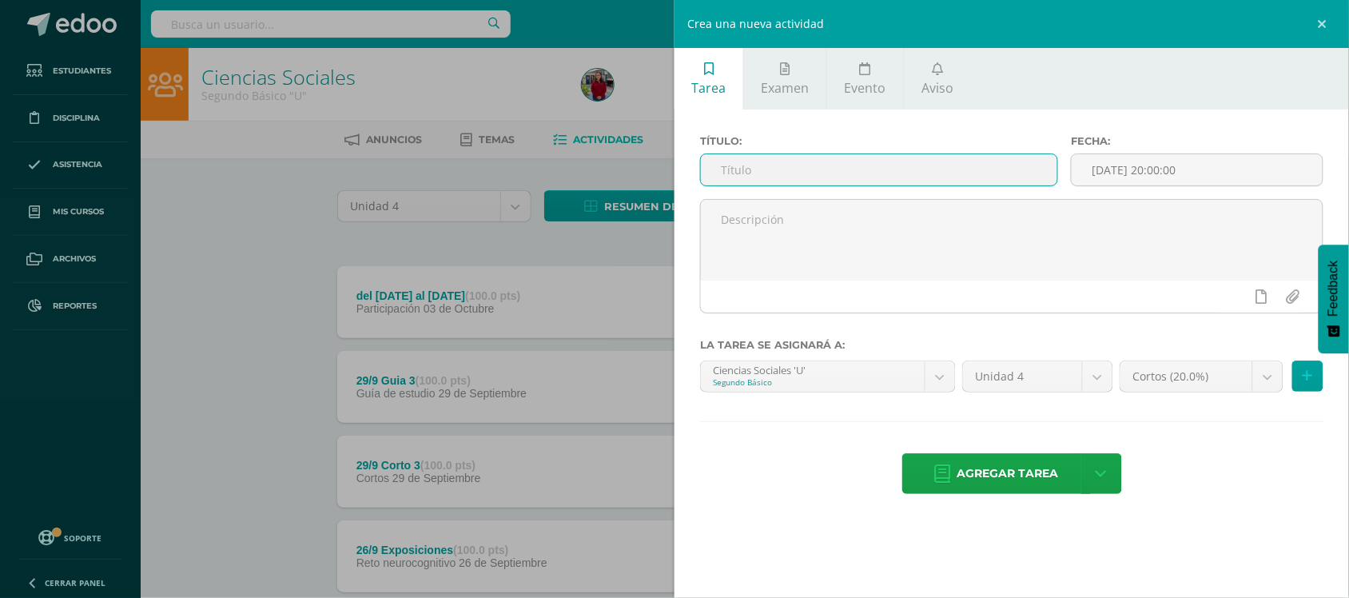
click at [815, 169] on input "text" at bounding box center [879, 169] width 357 height 31
click at [887, 165] on input "text" at bounding box center [879, 169] width 357 height 31
drag, startPoint x: 887, startPoint y: 165, endPoint x: 754, endPoint y: 173, distance: 133.7
click at [754, 173] on input "13/10 Diagnóstico Unidad 4" at bounding box center [879, 169] width 357 height 31
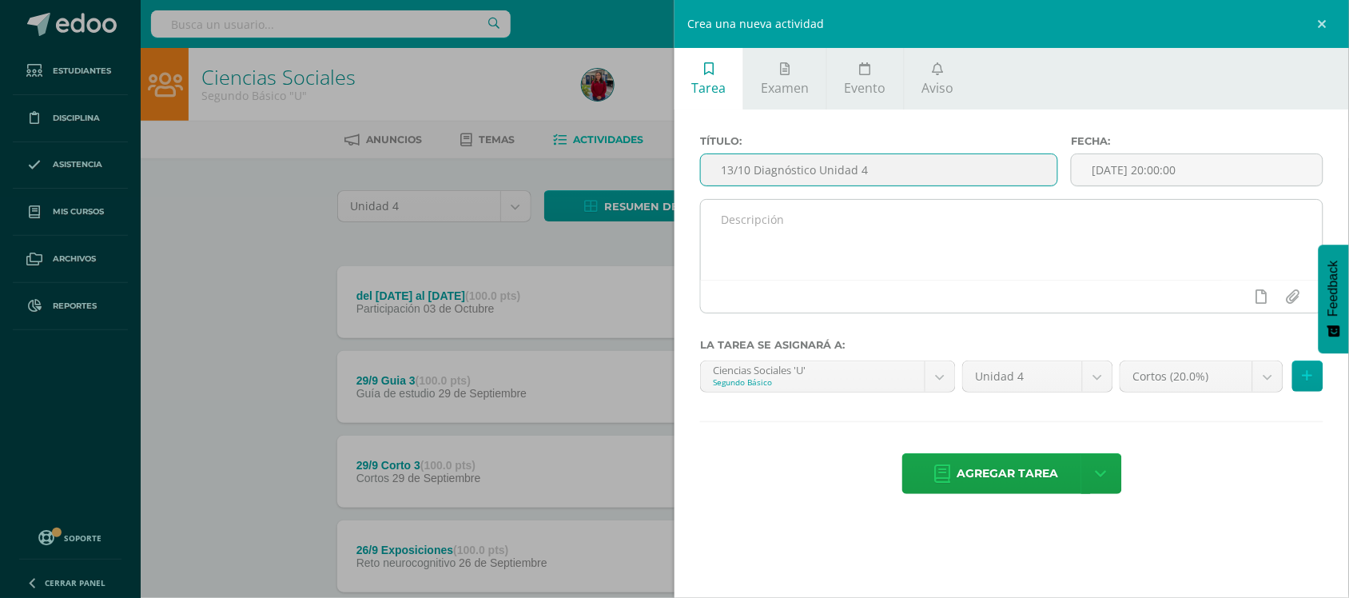
type input "13/10 Diagnóstico Unidad 4"
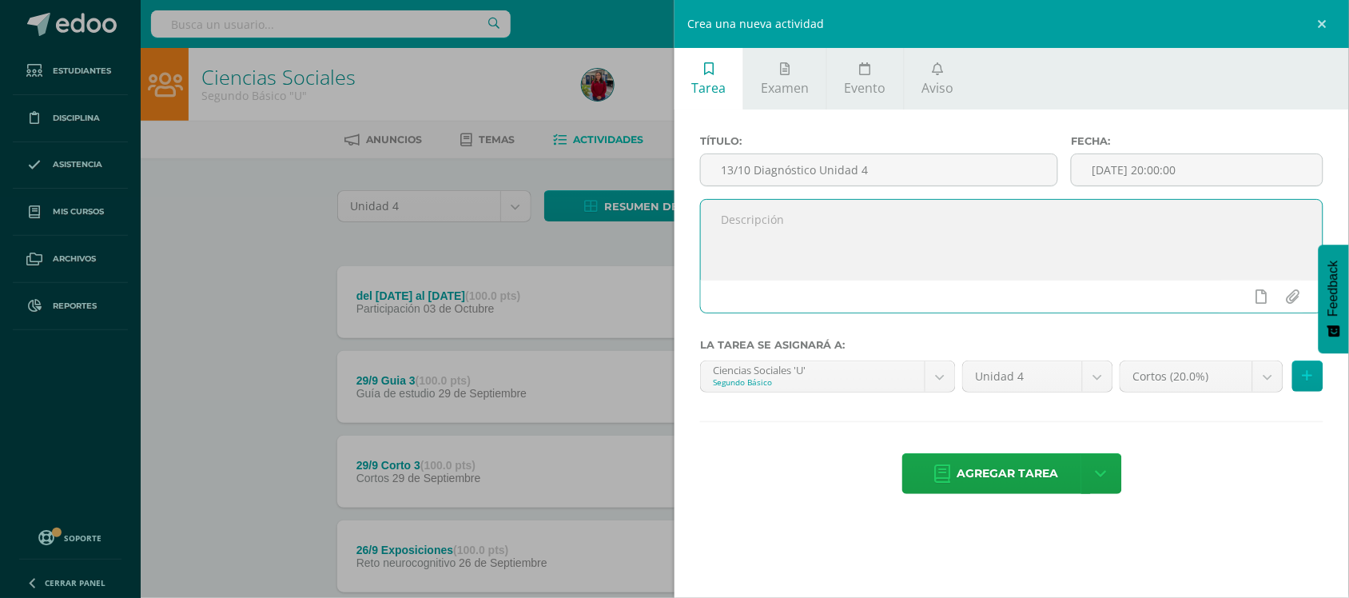
click at [834, 273] on textarea at bounding box center [1012, 240] width 622 height 80
paste textarea "Diagnóstico Unidad 4"
type textarea "Diagnóstico Unidad 4"
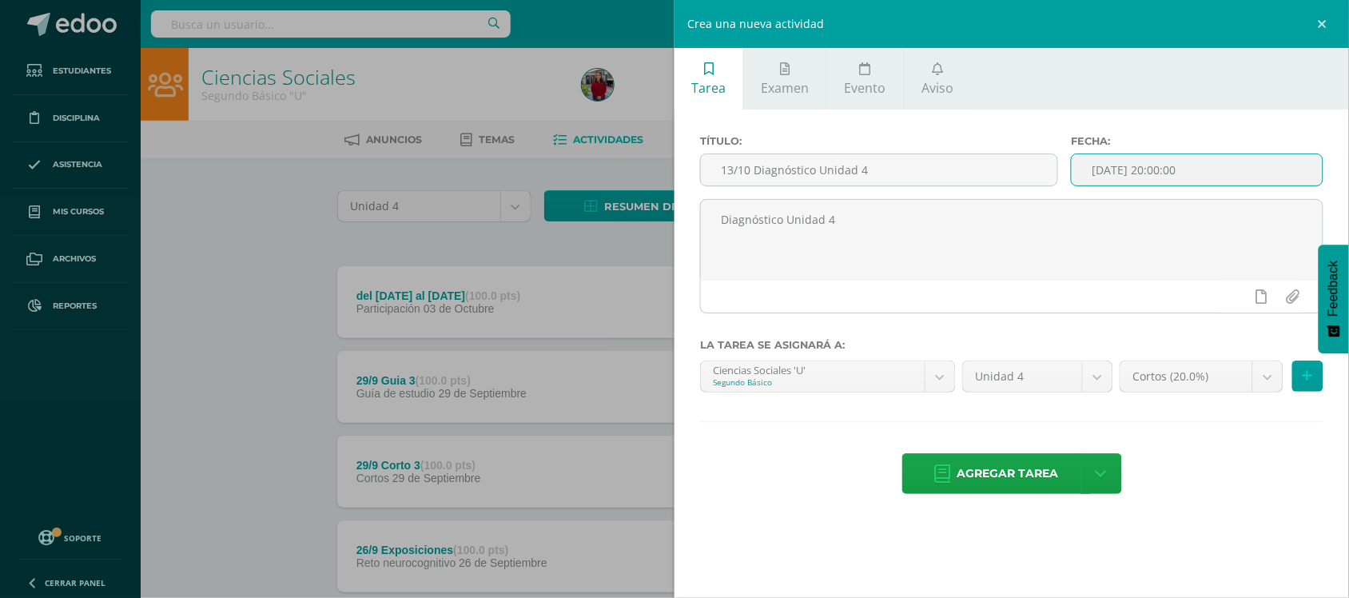
click at [1179, 172] on input "[DATE] 20:00:00" at bounding box center [1197, 169] width 251 height 31
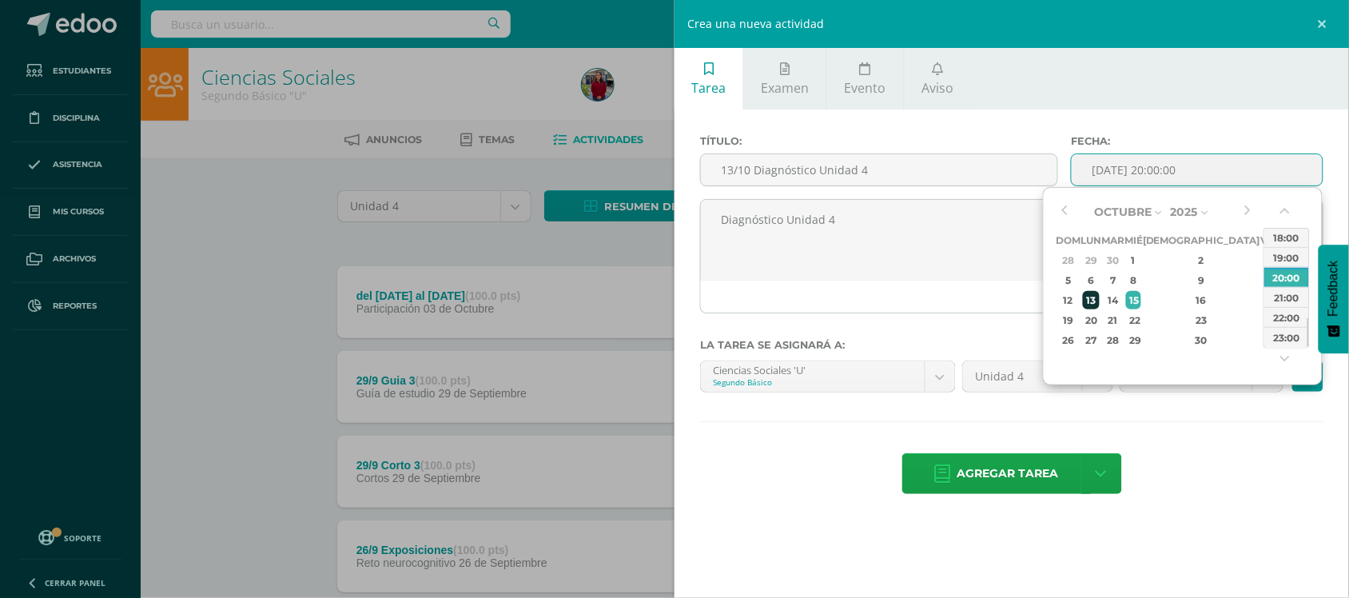
click at [1098, 298] on div "13" at bounding box center [1091, 300] width 17 height 18
type input "2025-10-13 20:00"
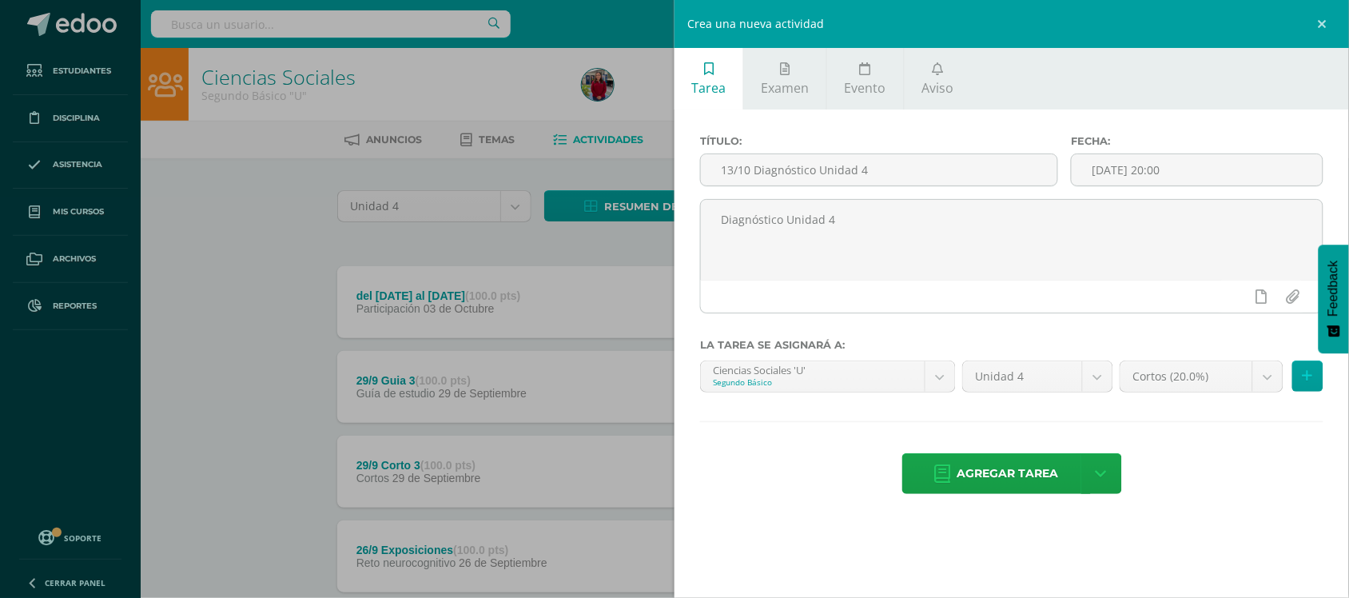
click at [987, 324] on div "Diagnóstico Unidad 4" at bounding box center [1012, 262] width 636 height 127
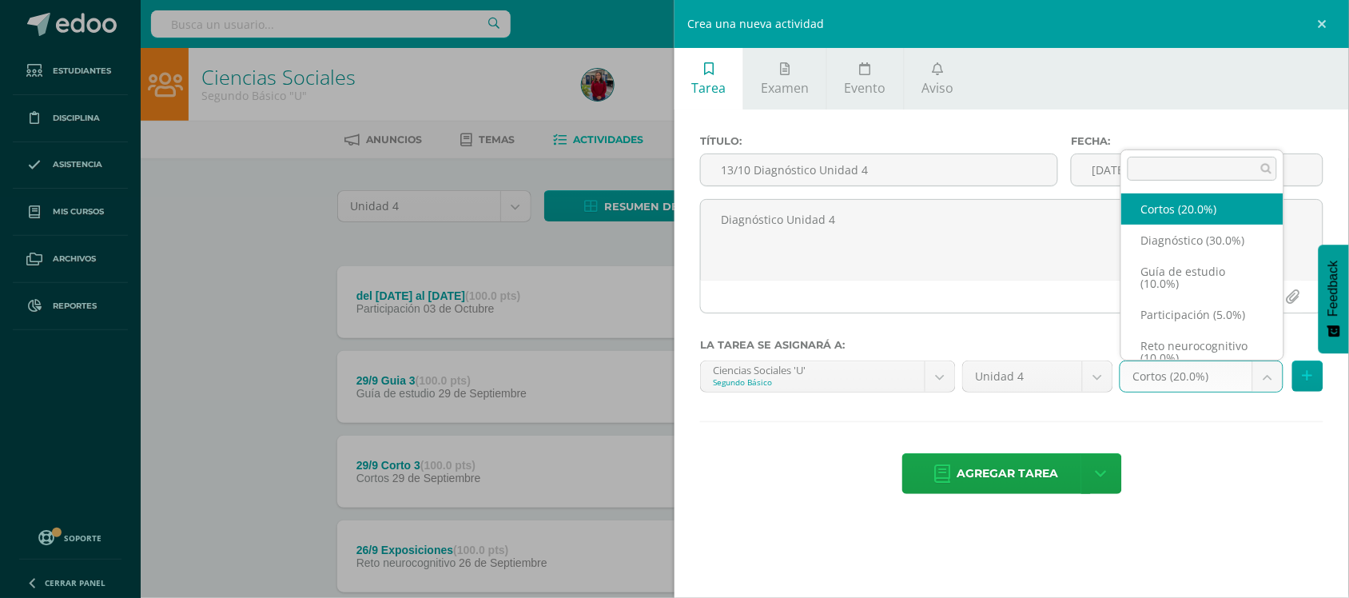
scroll to position [14, 0]
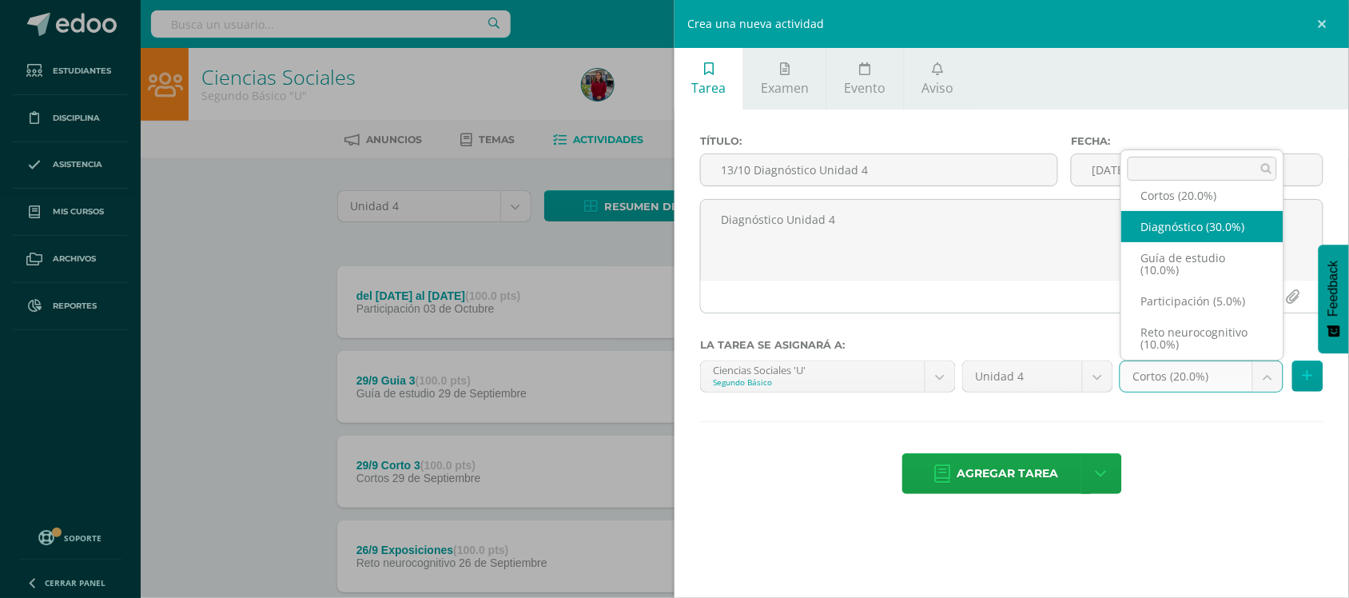
select select "202949"
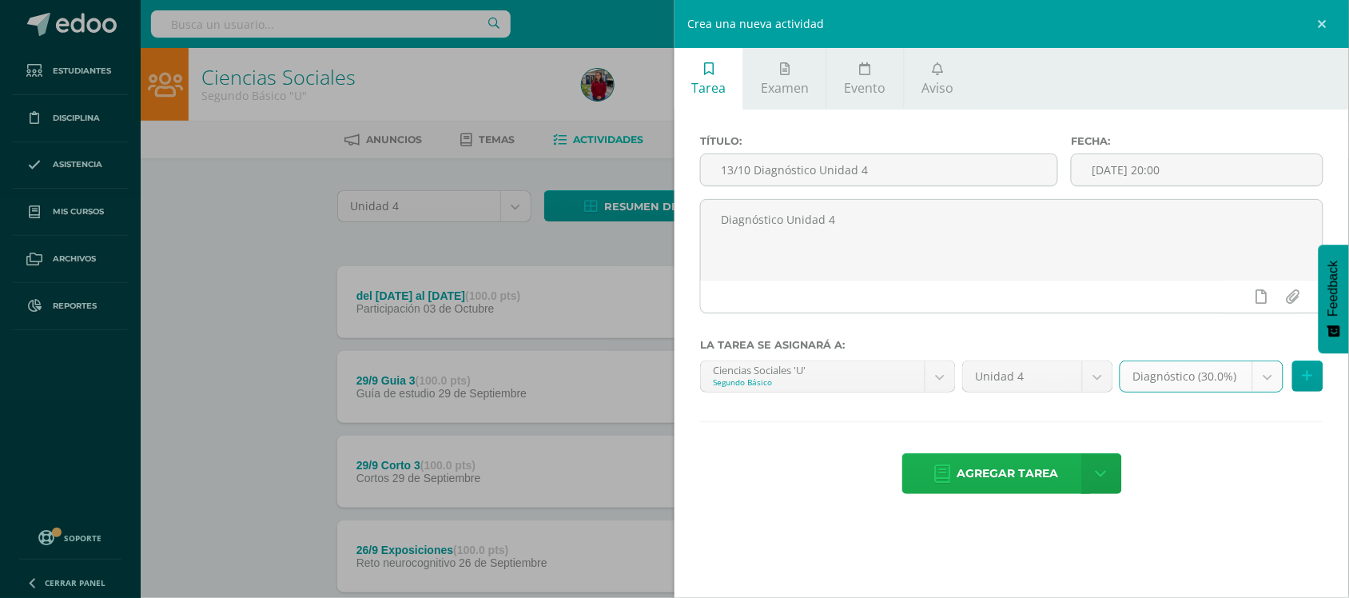
click at [964, 477] on span "Agregar tarea" at bounding box center [1009, 473] width 102 height 39
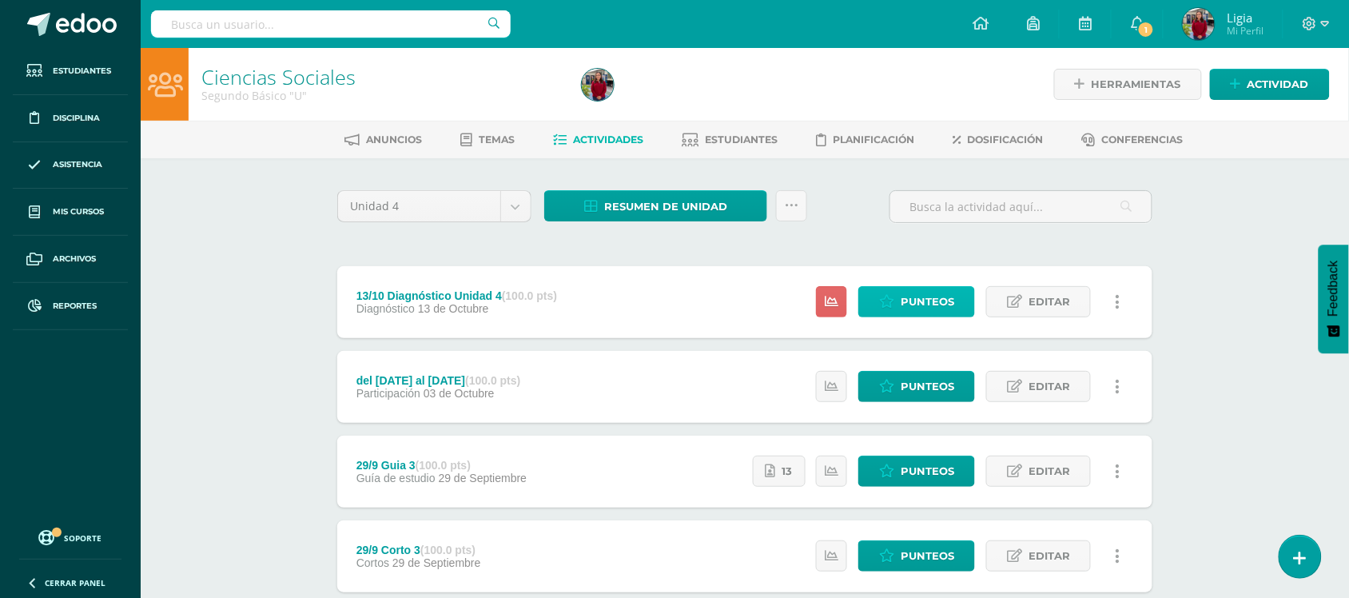
click at [903, 302] on span "Punteos" at bounding box center [928, 302] width 54 height 30
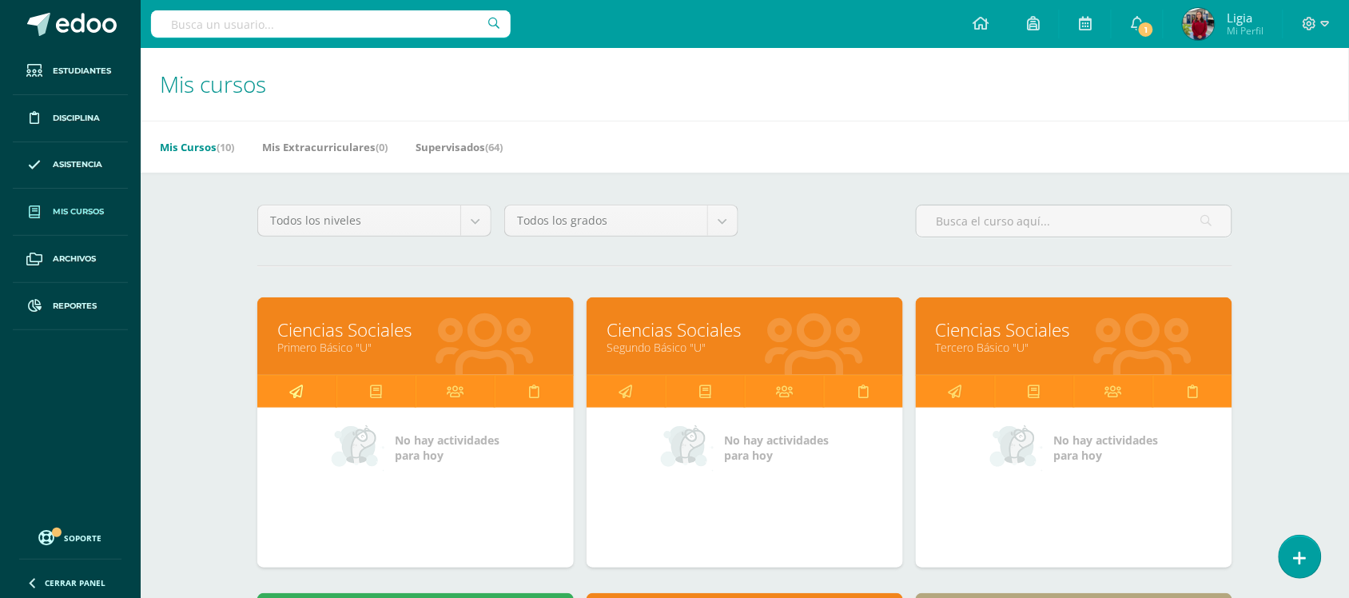
click at [294, 400] on icon at bounding box center [297, 391] width 14 height 31
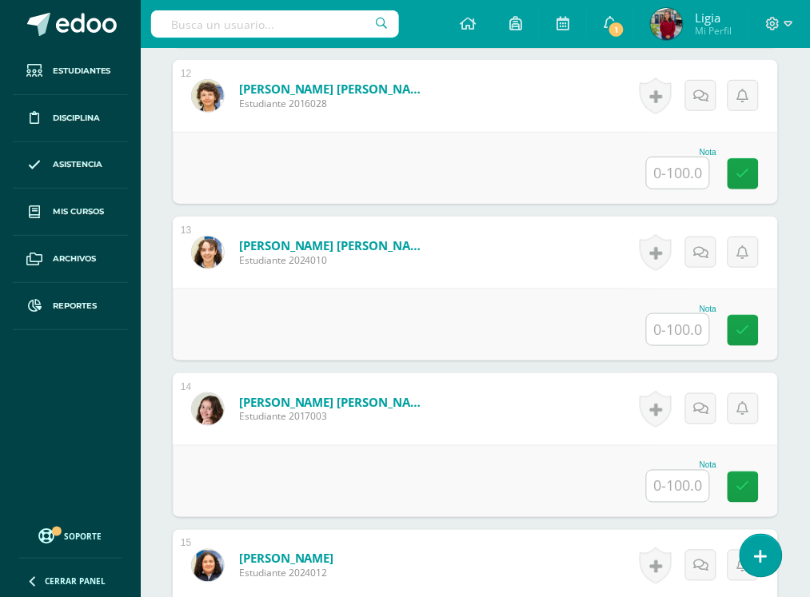
scroll to position [2300, 0]
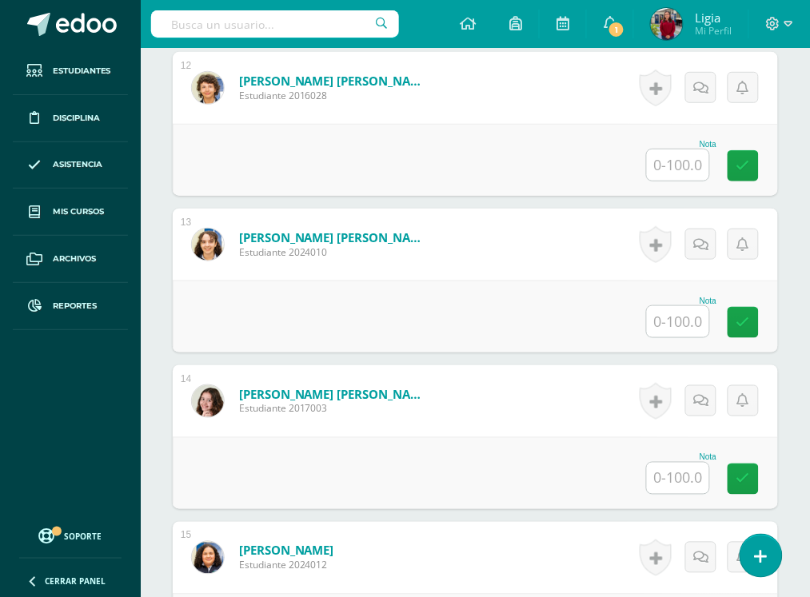
click at [660, 329] on input "text" at bounding box center [678, 321] width 62 height 31
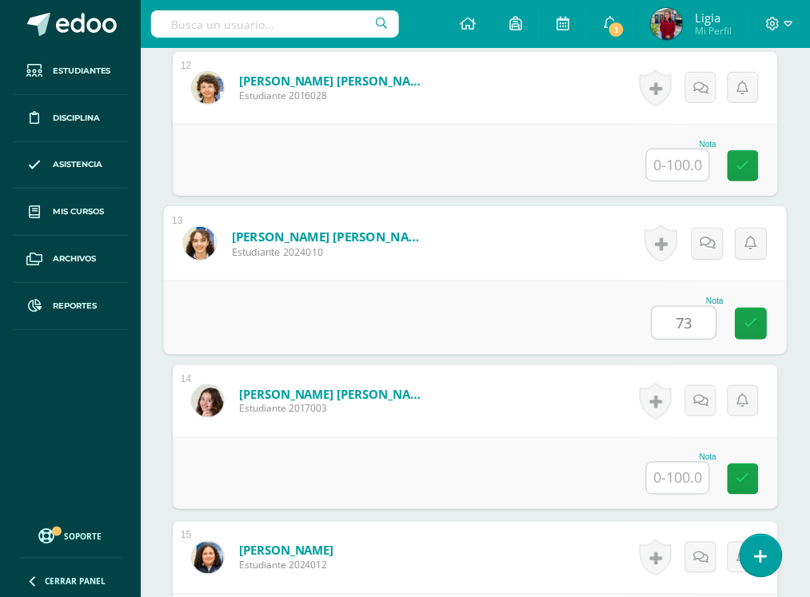
type input "73"
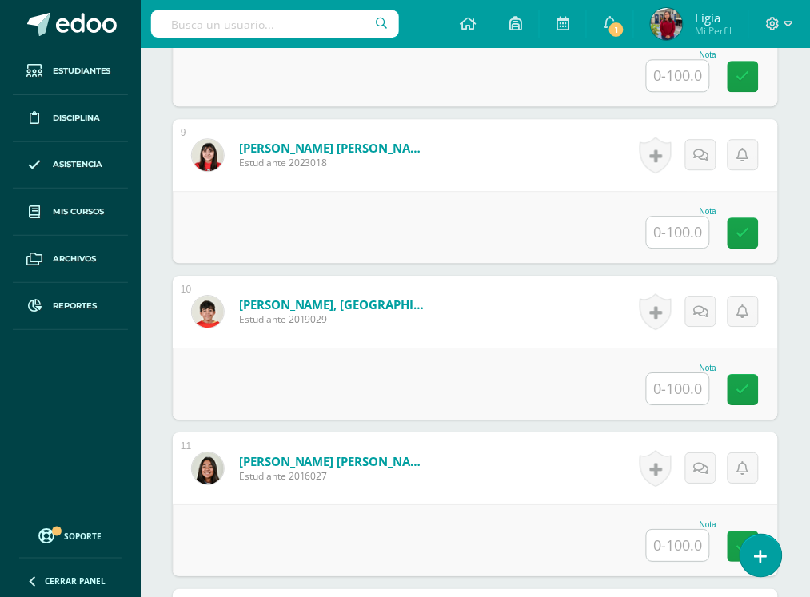
scroll to position [1752, 0]
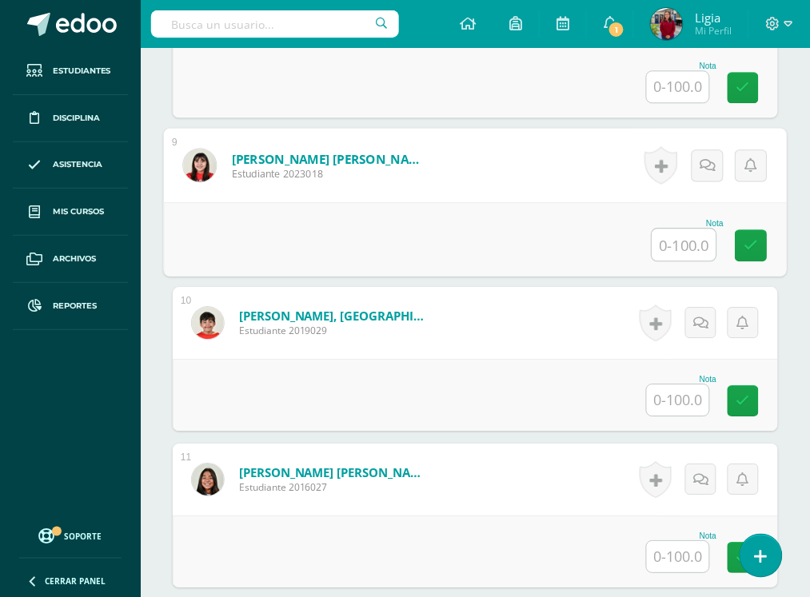
click at [685, 245] on input "text" at bounding box center [684, 245] width 64 height 32
type input "79"
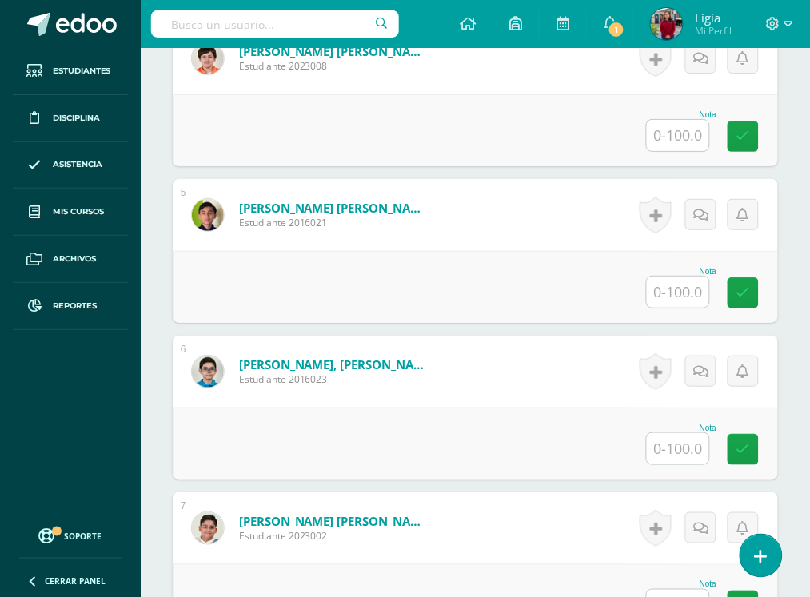
scroll to position [952, 0]
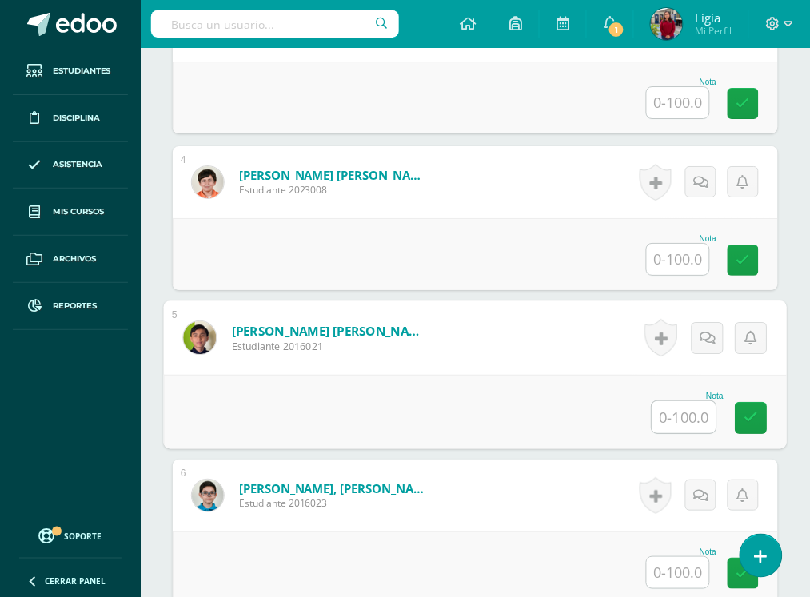
click at [666, 414] on input "text" at bounding box center [684, 417] width 64 height 32
type input "64"
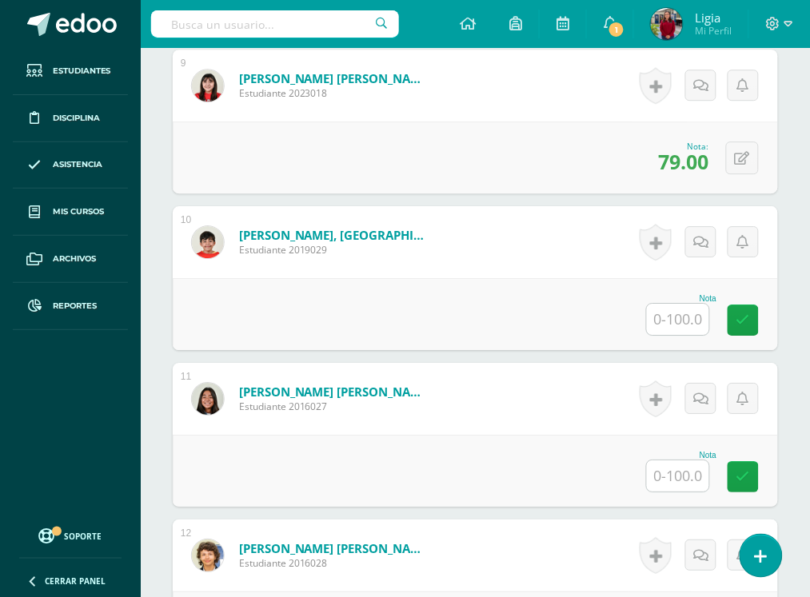
scroll to position [1852, 0]
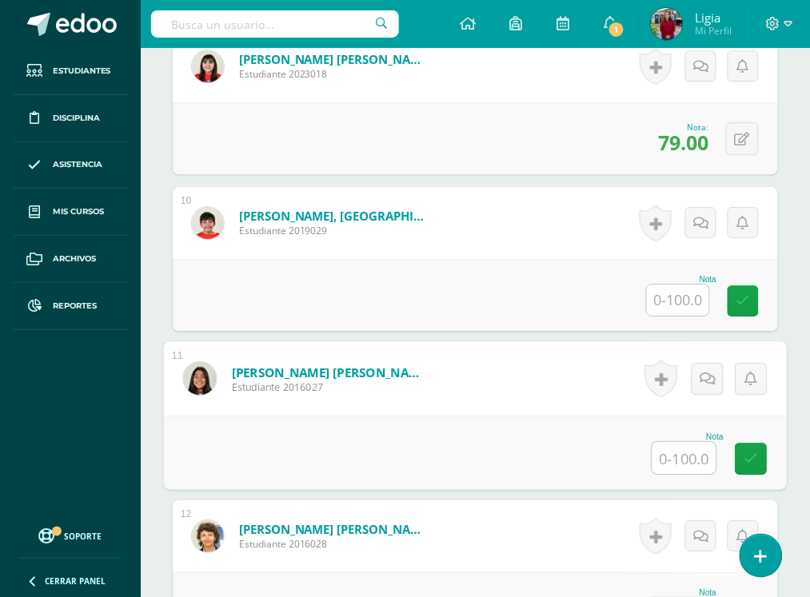
click at [700, 456] on input "text" at bounding box center [684, 458] width 64 height 32
type input "53"
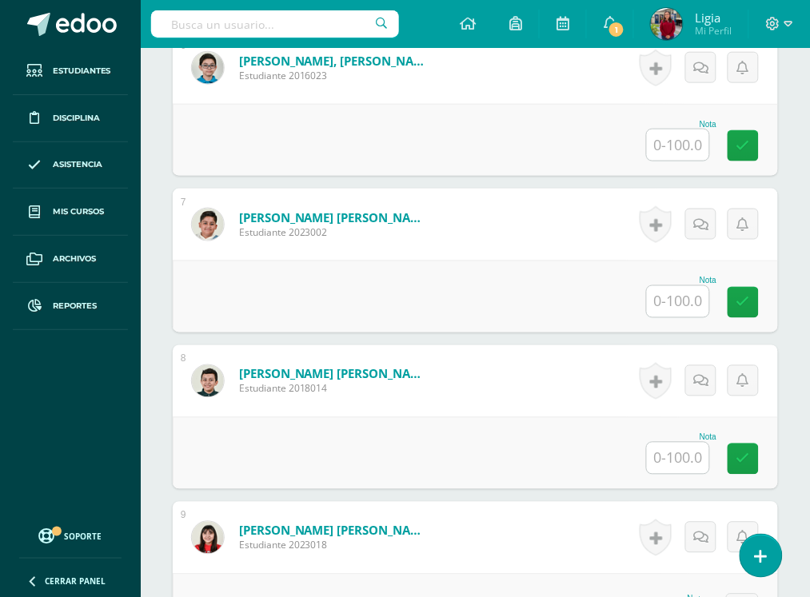
scroll to position [1352, 0]
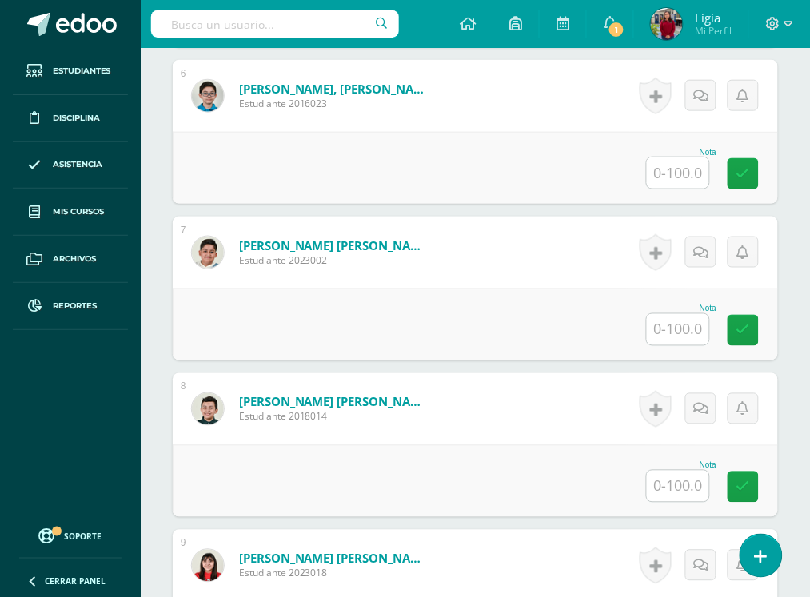
click at [654, 321] on input "text" at bounding box center [678, 329] width 62 height 31
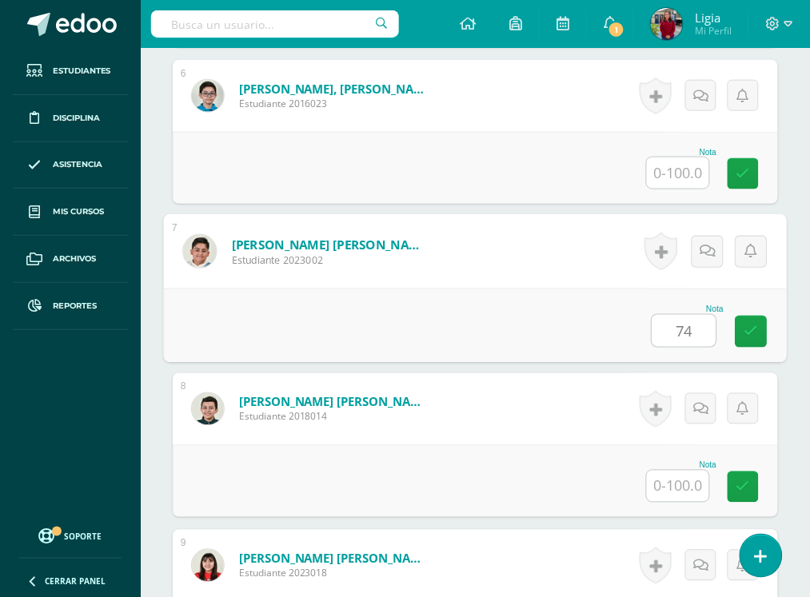
type input "74"
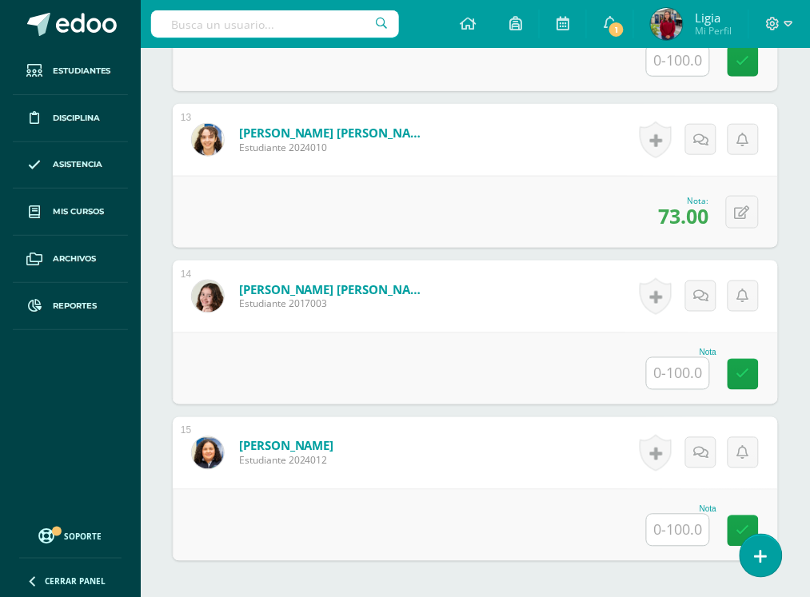
scroll to position [2551, 0]
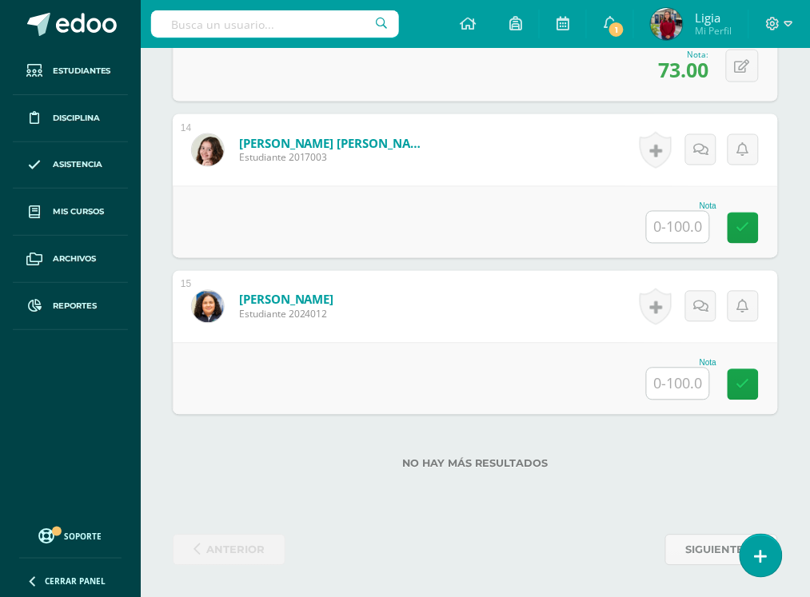
click at [676, 390] on input "text" at bounding box center [678, 384] width 62 height 31
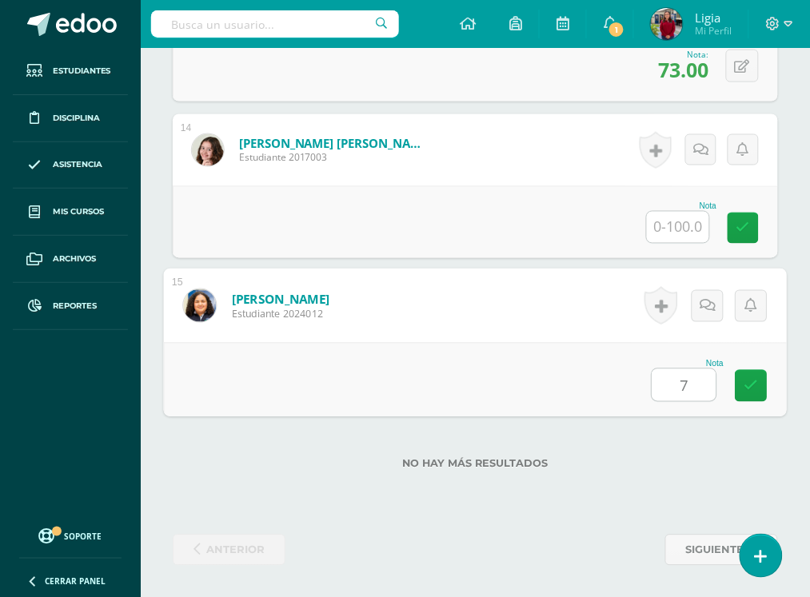
type input "71"
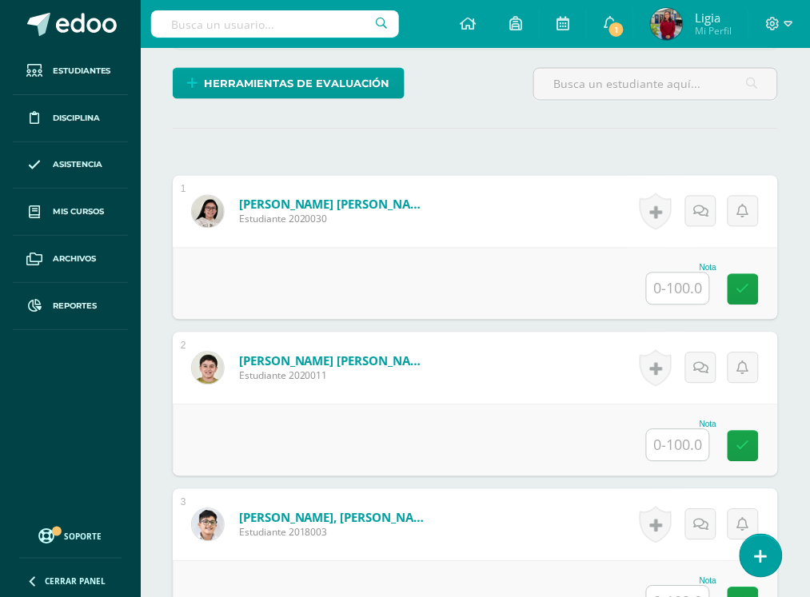
scroll to position [652, 0]
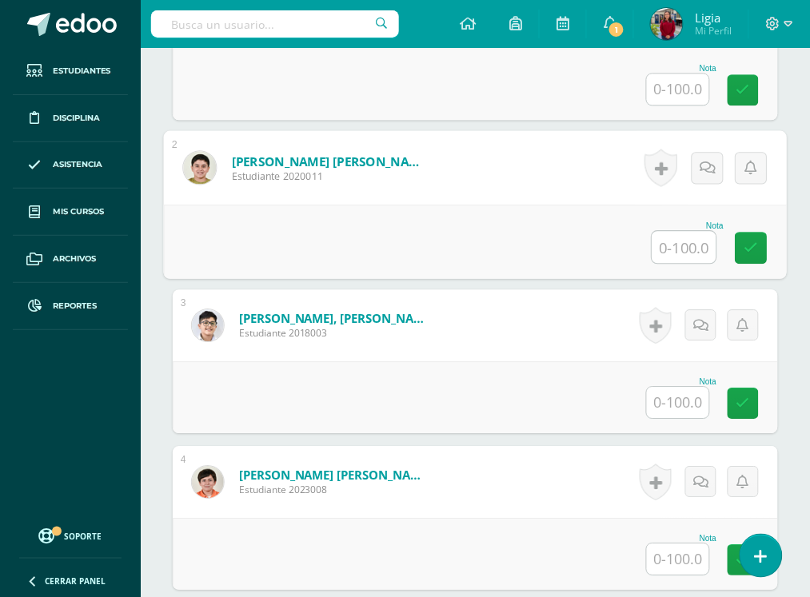
click at [689, 242] on input "text" at bounding box center [684, 247] width 64 height 32
type input "85"
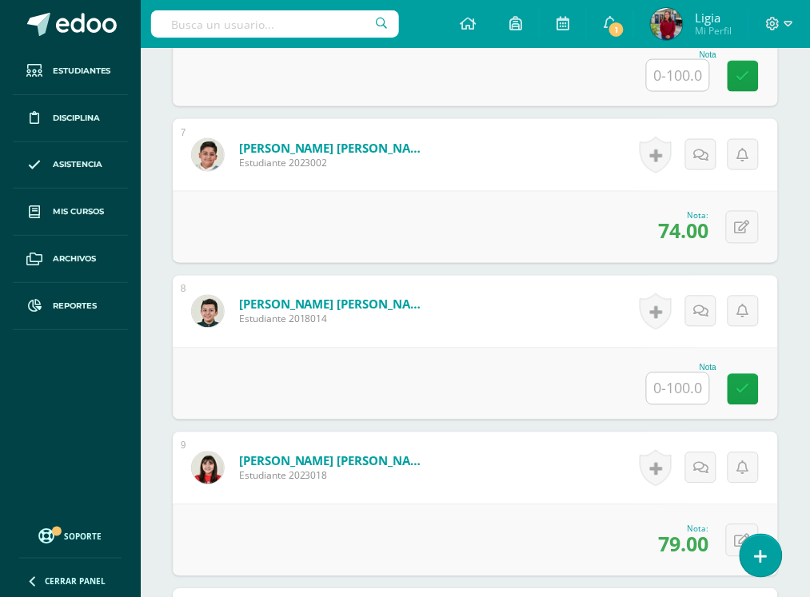
scroll to position [1452, 0]
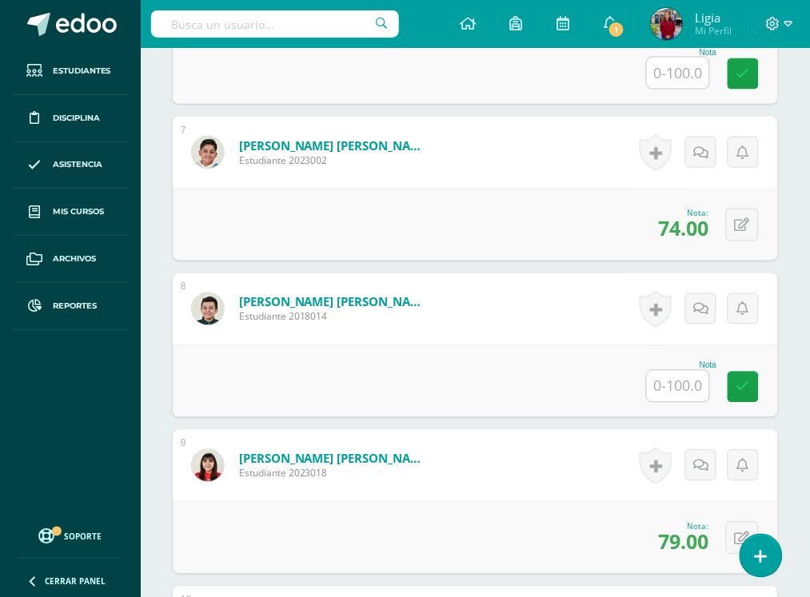
click at [678, 389] on input "text" at bounding box center [678, 386] width 62 height 31
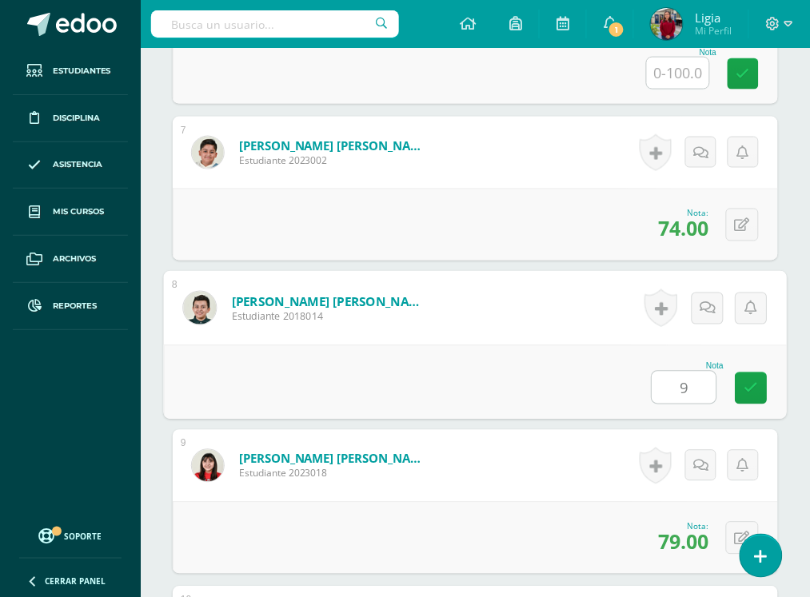
type input "96"
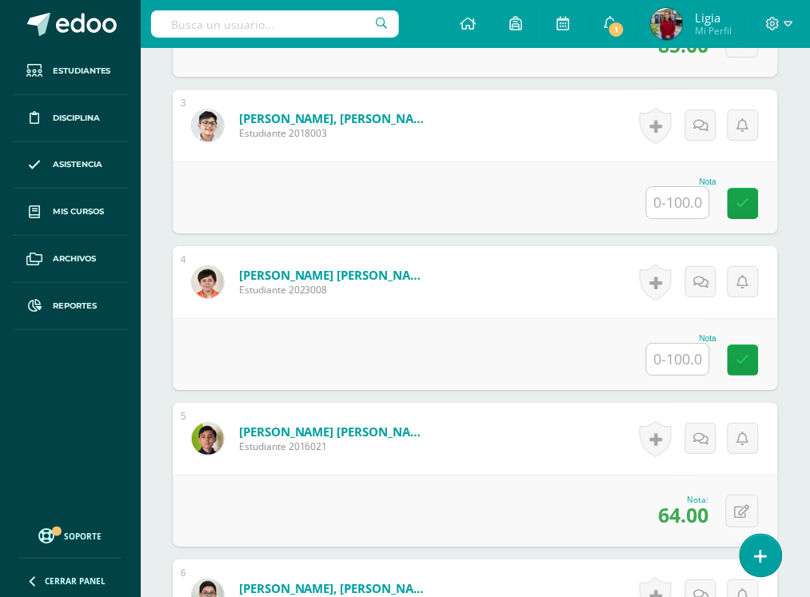
scroll to position [752, 0]
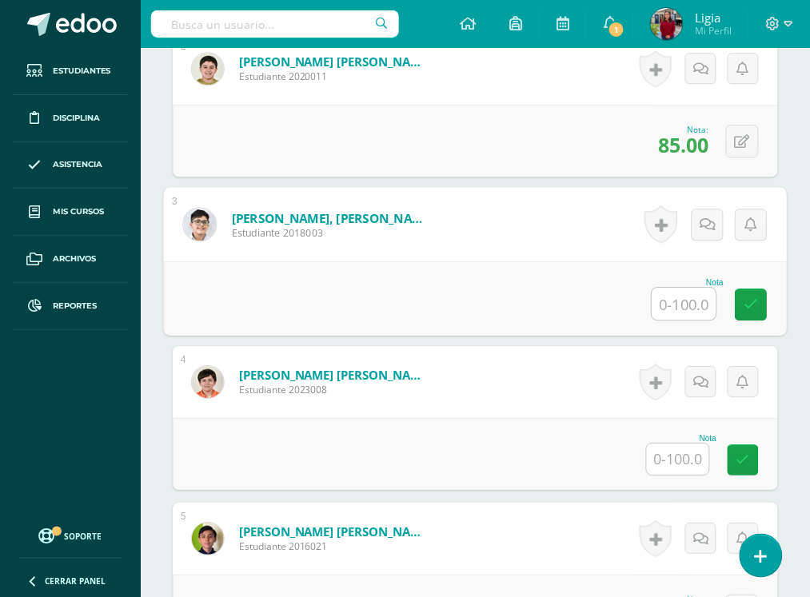
click at [674, 305] on input "text" at bounding box center [684, 304] width 64 height 32
type input "75"
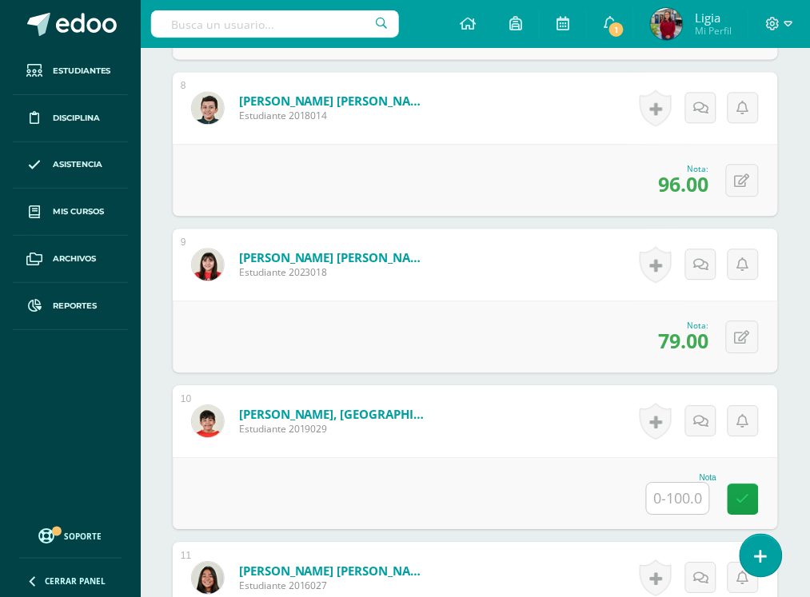
scroll to position [1752, 0]
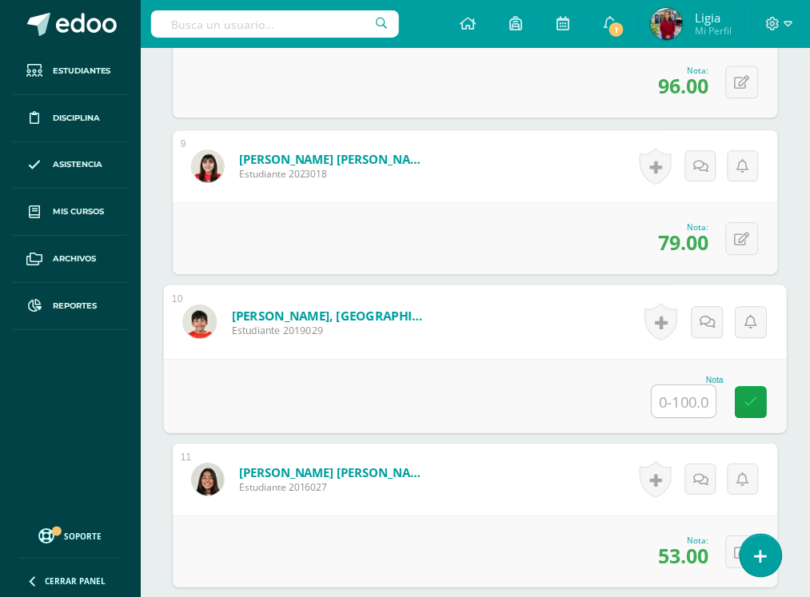
click at [684, 396] on input "text" at bounding box center [684, 401] width 64 height 32
type input "66"
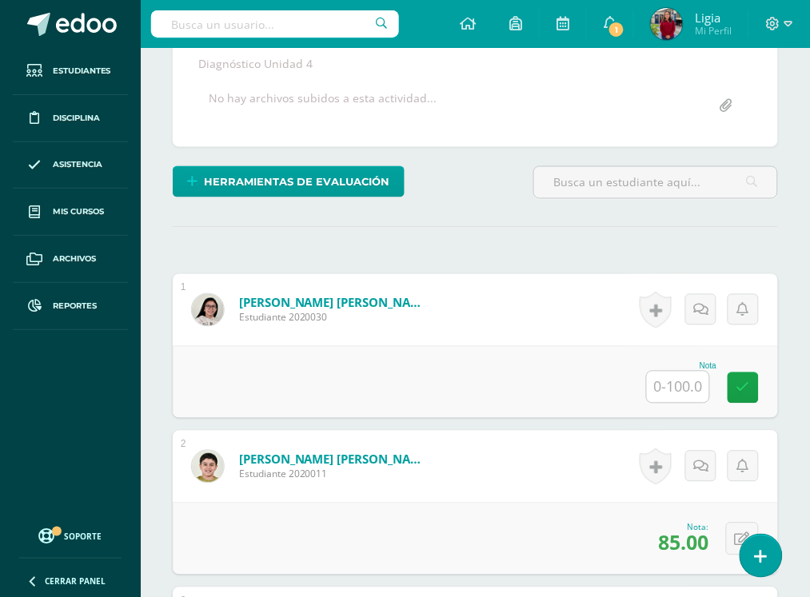
scroll to position [353, 0]
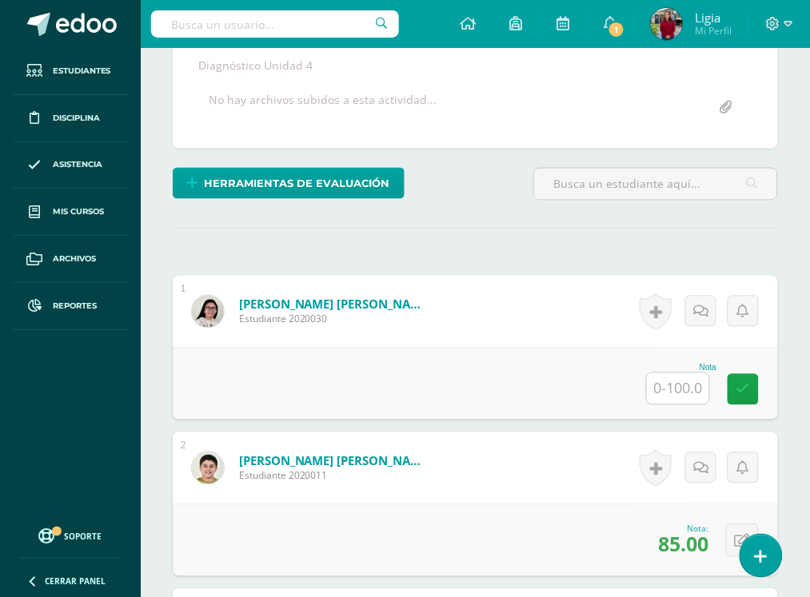
click at [682, 386] on input "text" at bounding box center [678, 388] width 62 height 31
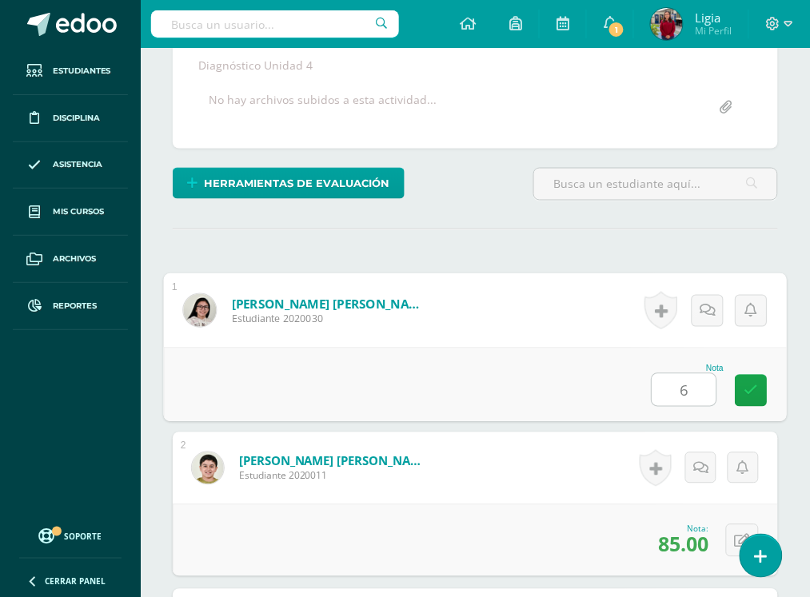
type input "60"
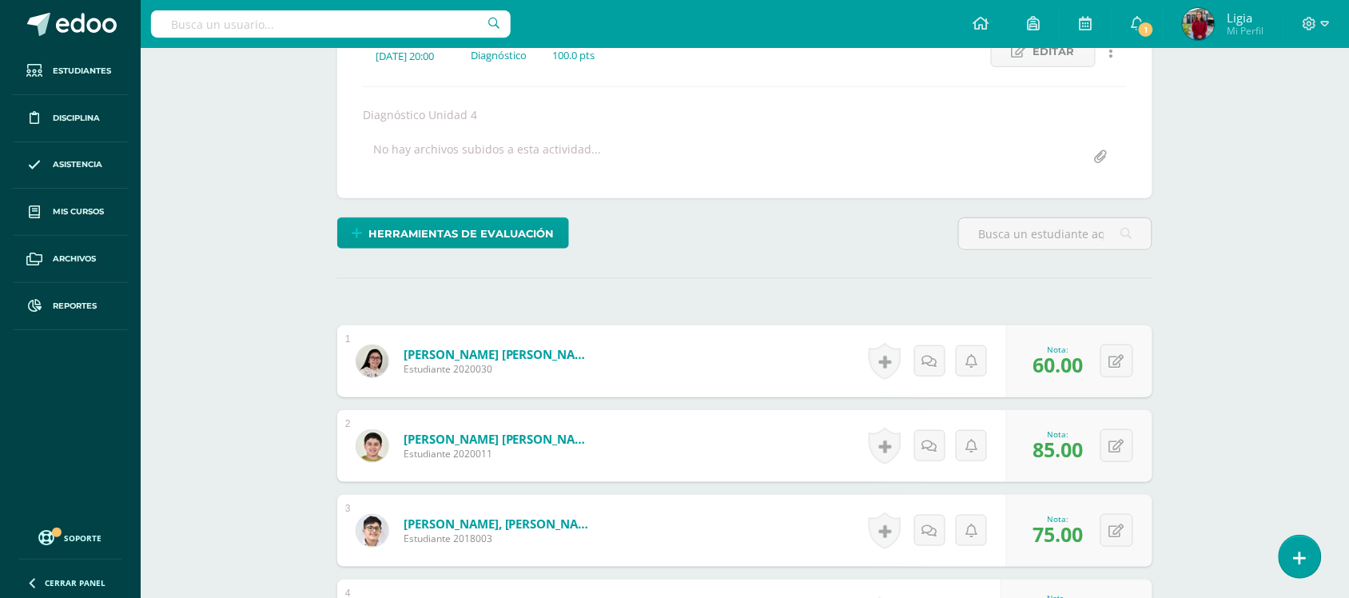
scroll to position [0, 0]
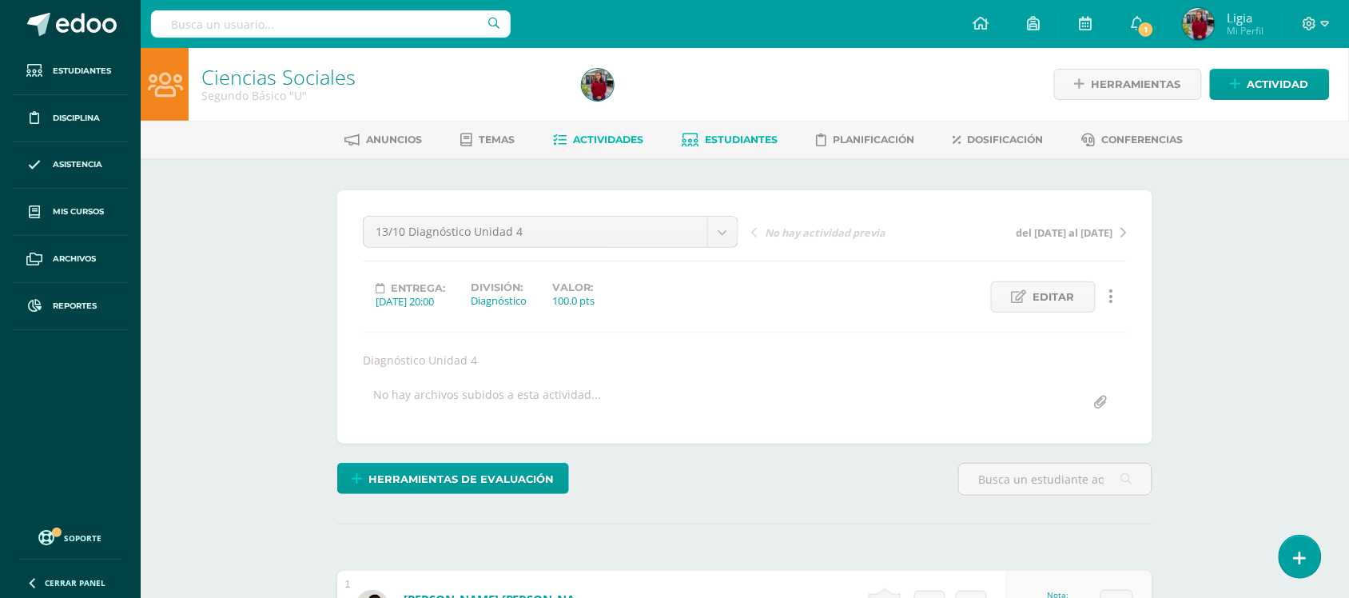
click at [747, 134] on span "Estudiantes" at bounding box center [742, 140] width 73 height 12
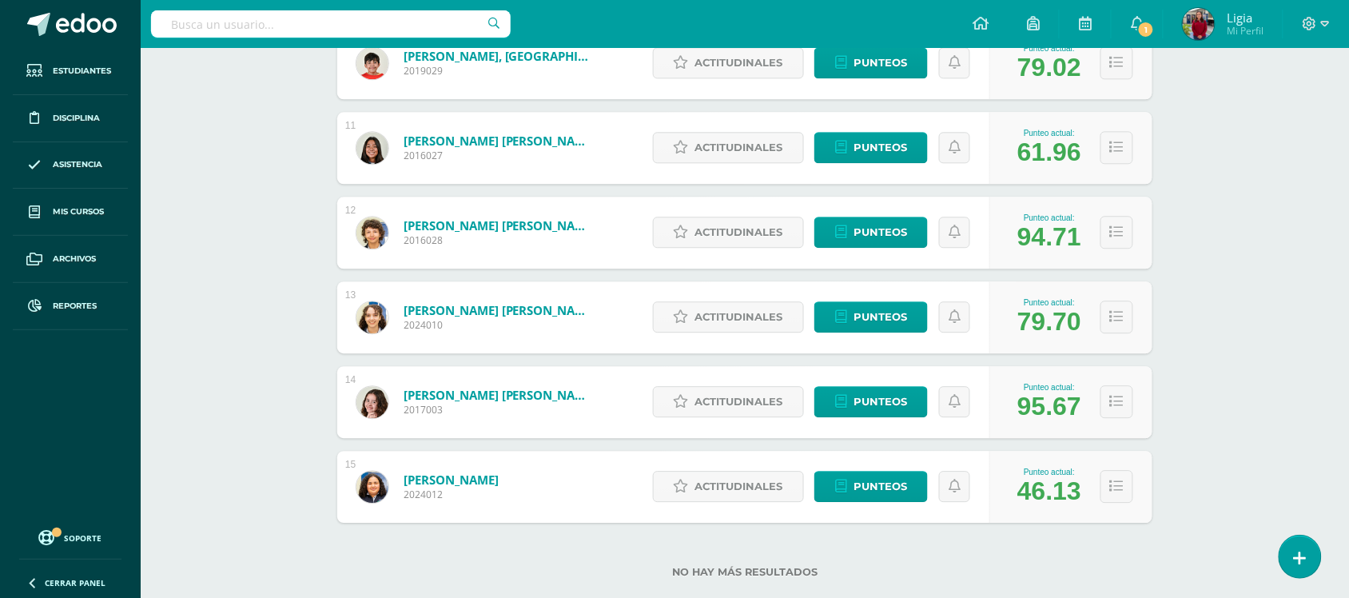
scroll to position [1114, 0]
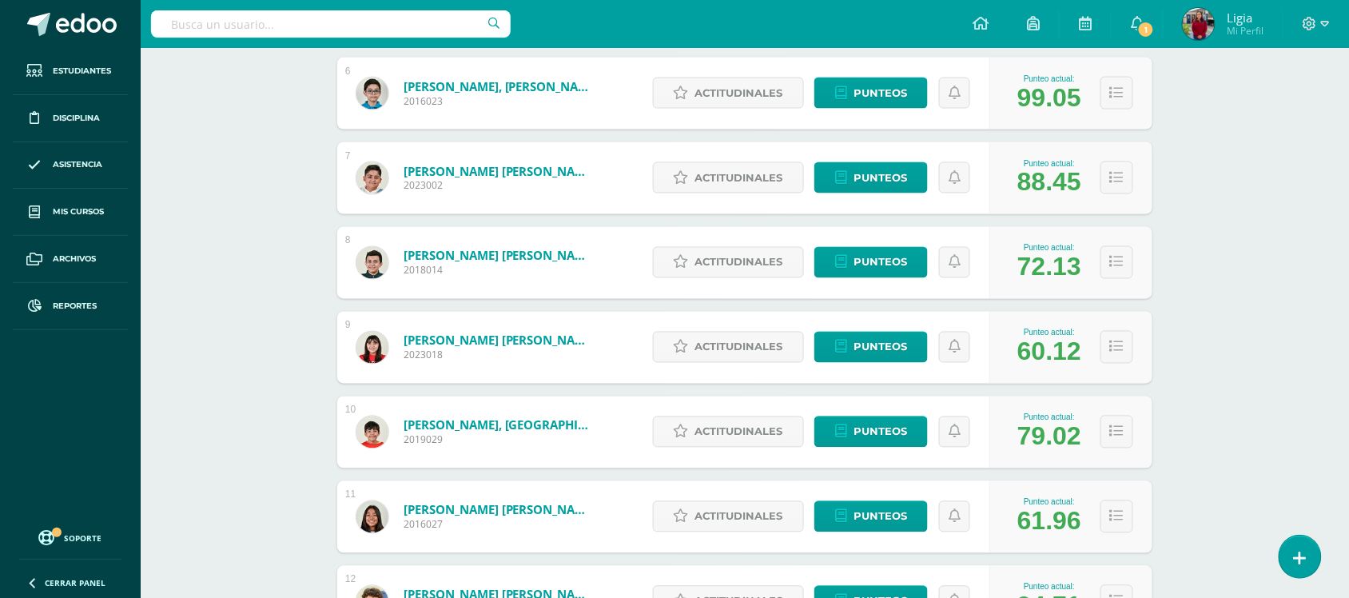
scroll to position [814, 0]
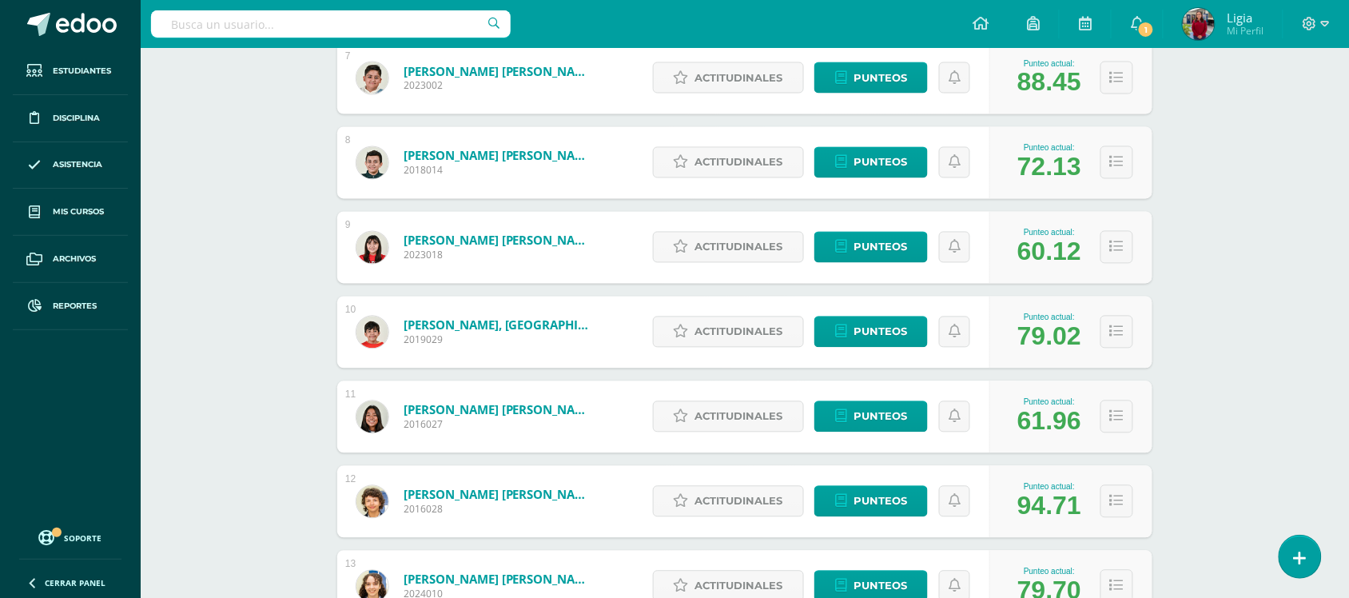
click at [252, 266] on div "Ciencias Sociales Segundo Básico "U" Herramientas Detalle de asistencias Activi…" at bounding box center [745, 66] width 1209 height 1664
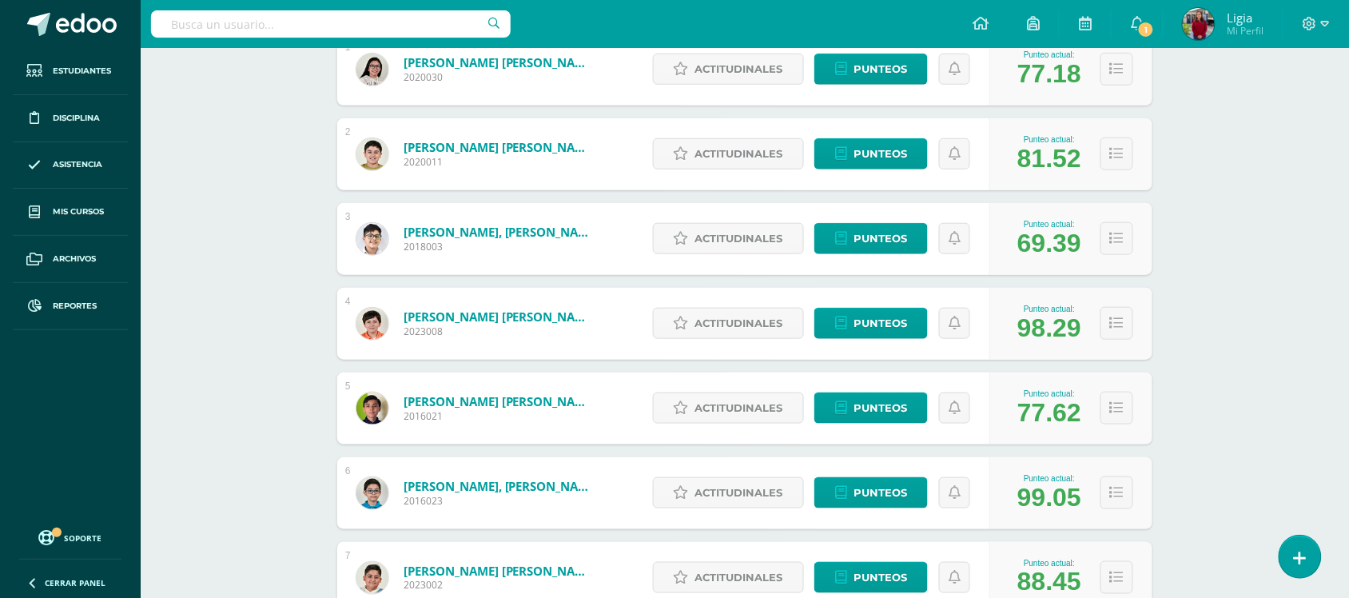
scroll to position [0, 0]
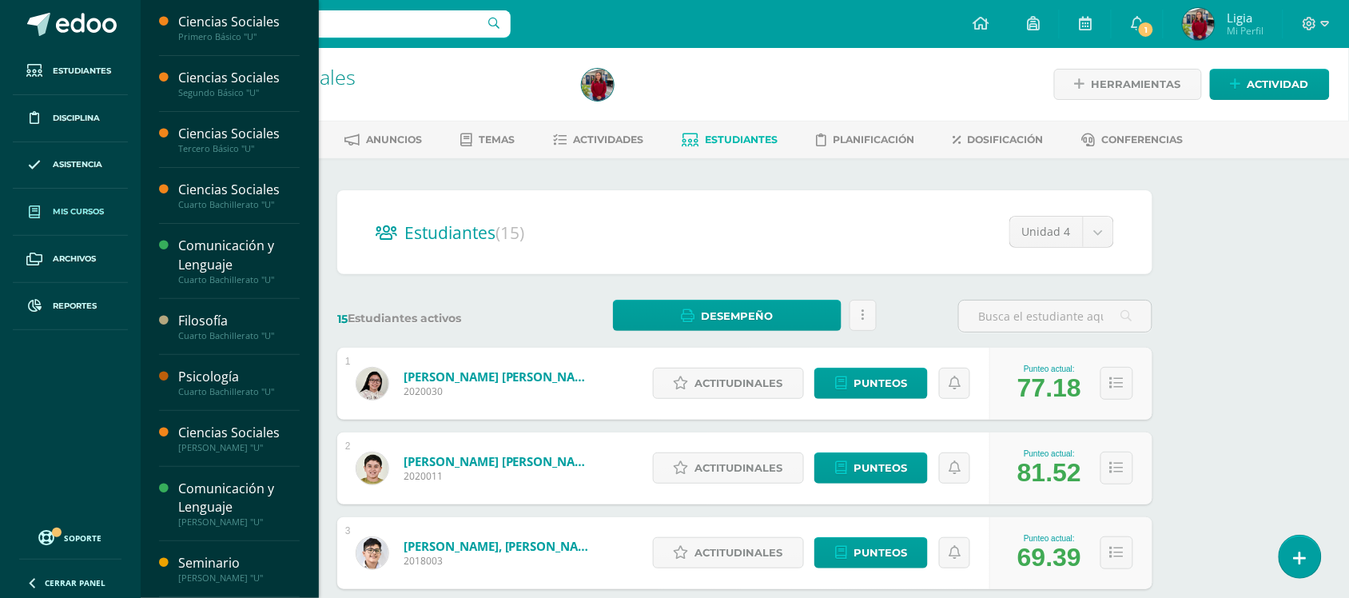
click at [76, 213] on span "Mis cursos" at bounding box center [78, 211] width 51 height 13
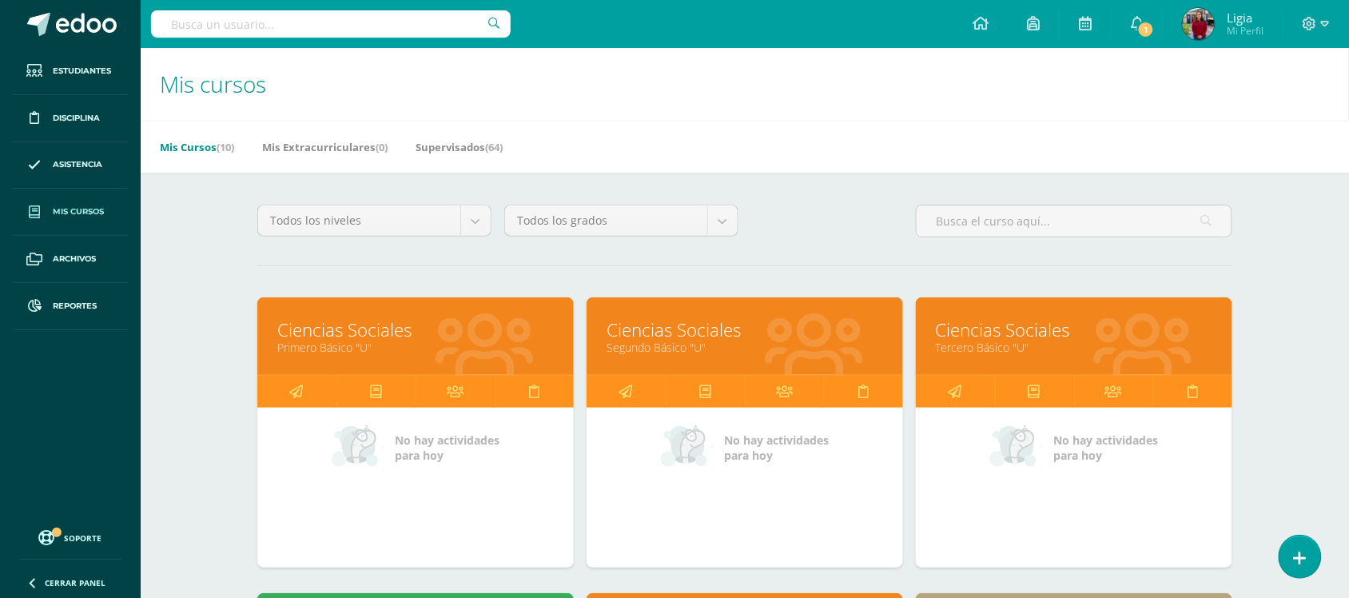
click at [1123, 102] on h1 "Mis cursos" at bounding box center [745, 84] width 1170 height 73
click at [956, 389] on icon at bounding box center [956, 391] width 14 height 31
